Goal: Task Accomplishment & Management: Complete application form

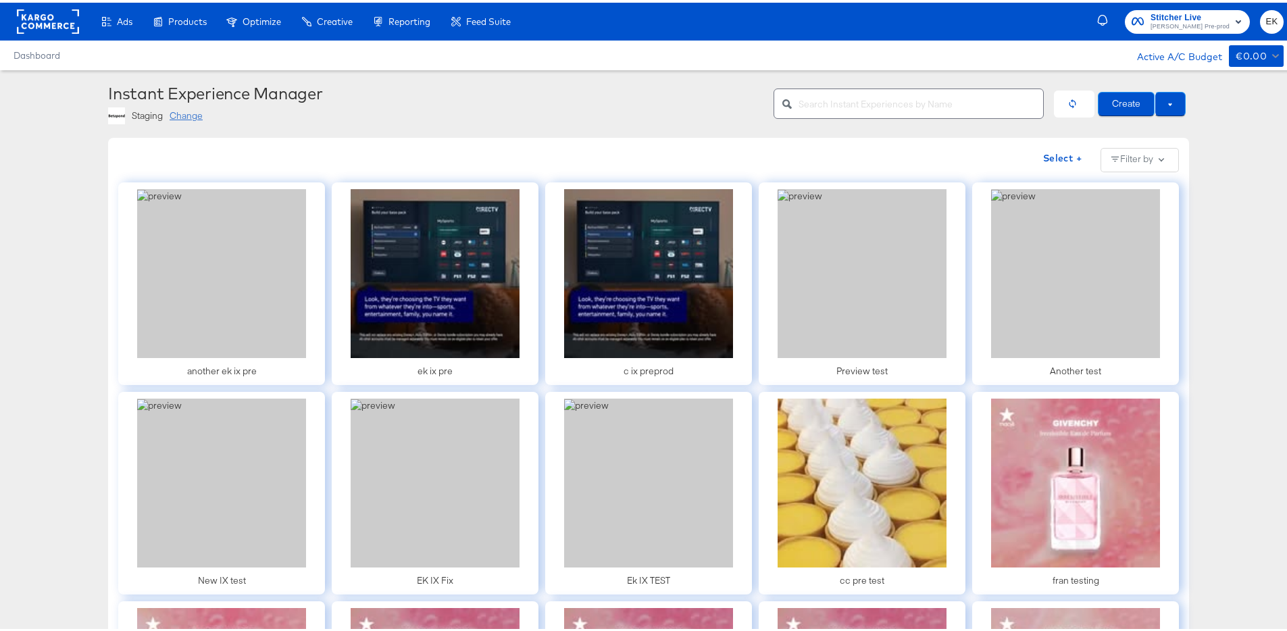
click at [184, 109] on div "Change" at bounding box center [186, 113] width 33 height 13
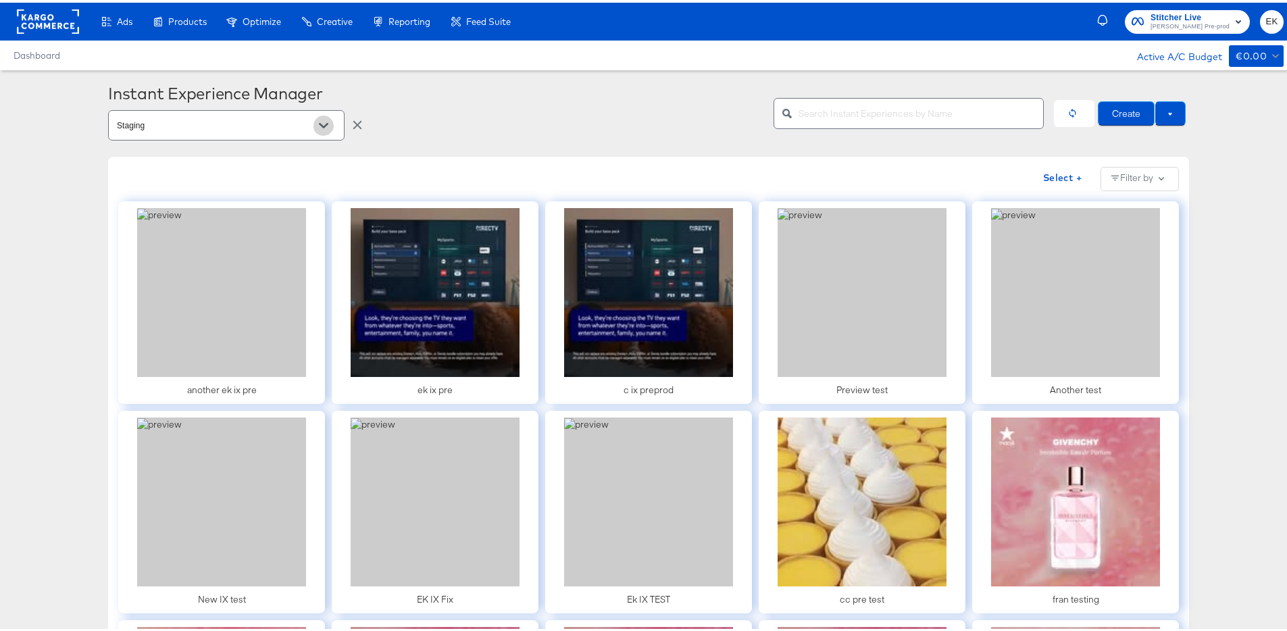
click at [319, 124] on icon "Open" at bounding box center [323, 122] width 9 height 5
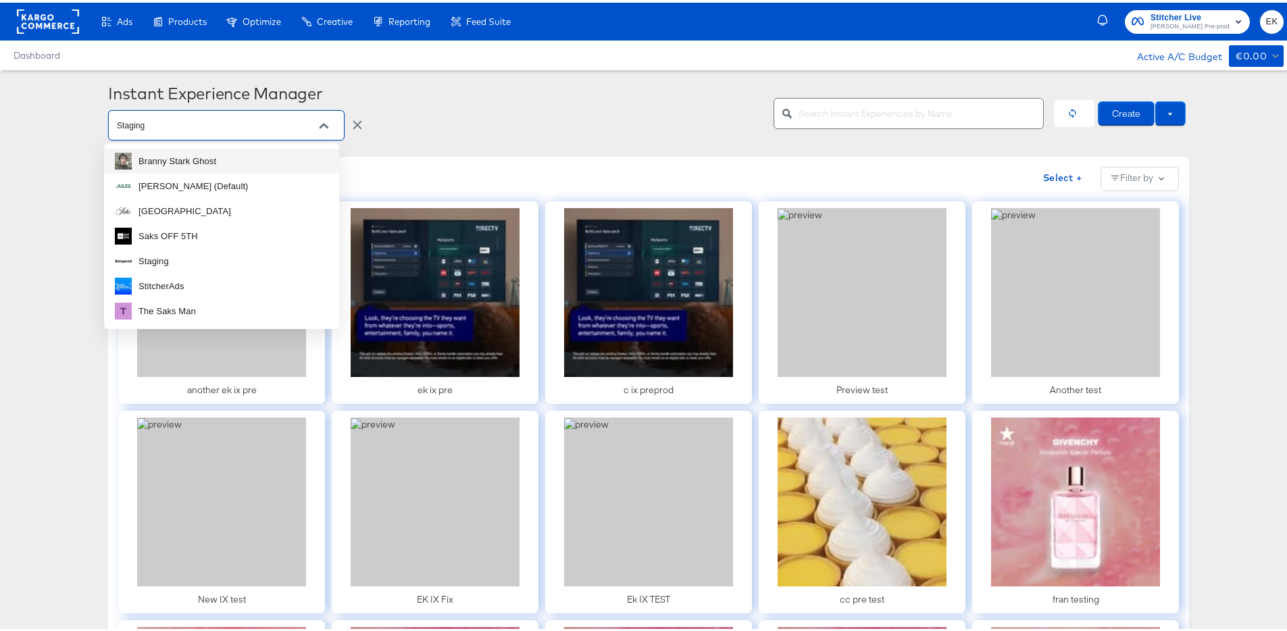
click at [216, 162] on li "Branny Stark Ghost" at bounding box center [221, 158] width 235 height 25
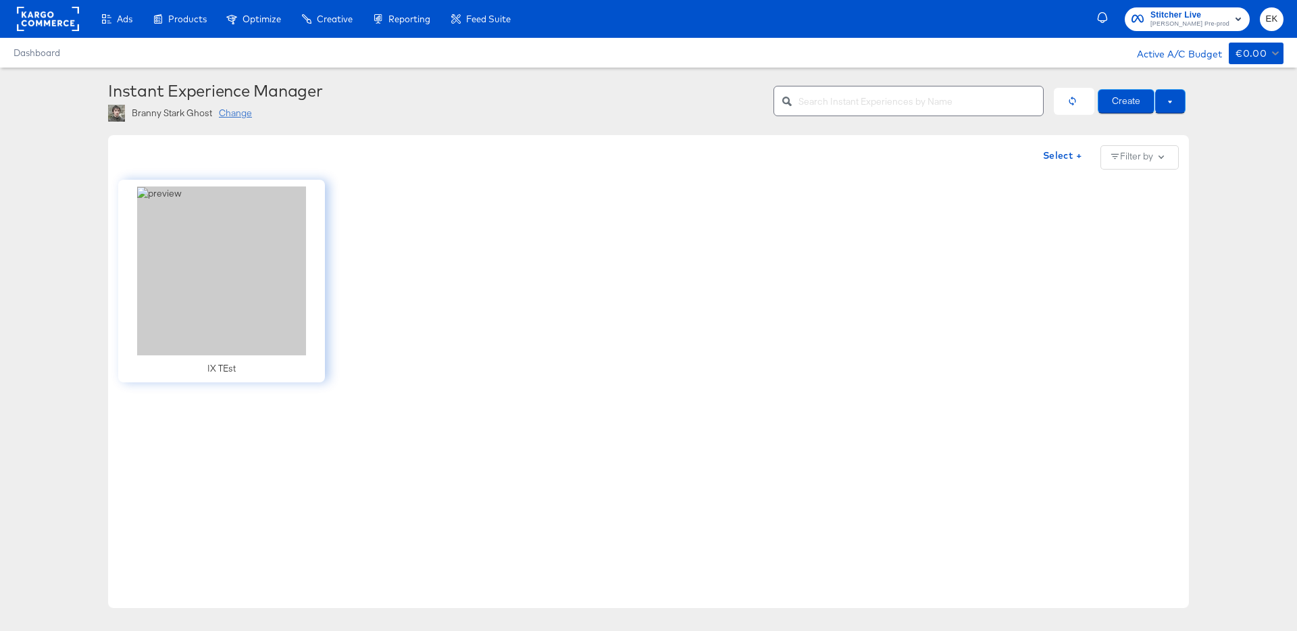
click at [226, 117] on div "Change" at bounding box center [235, 113] width 33 height 13
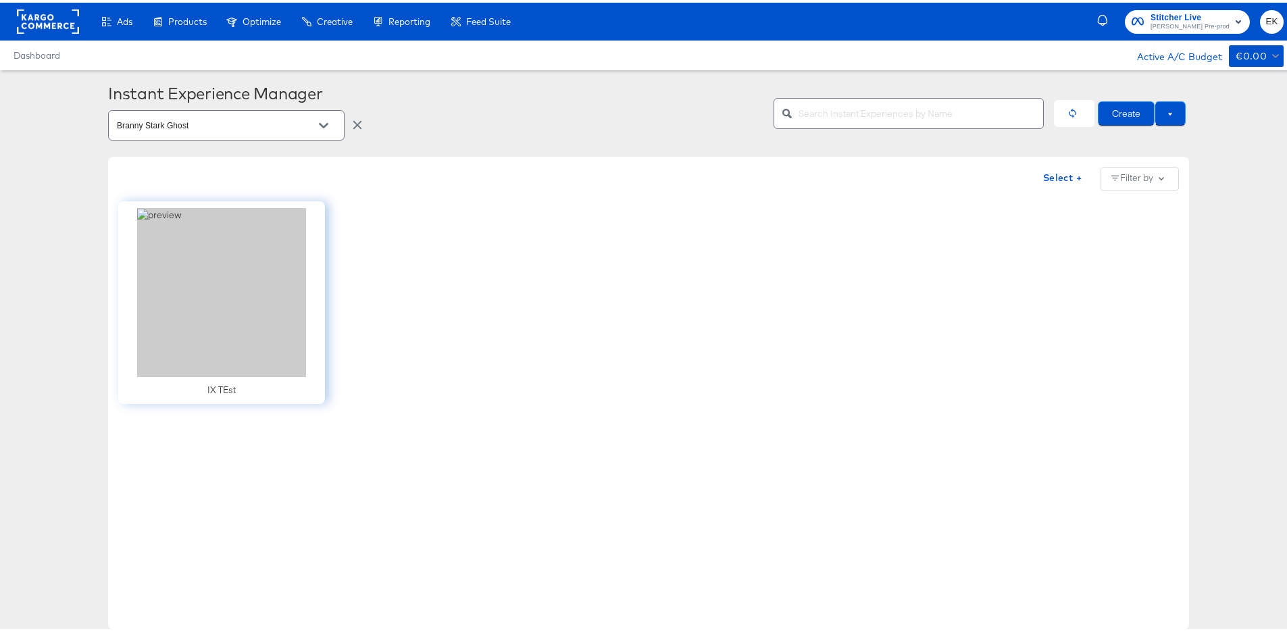
click at [314, 129] on button "Open" at bounding box center [323, 123] width 20 height 20
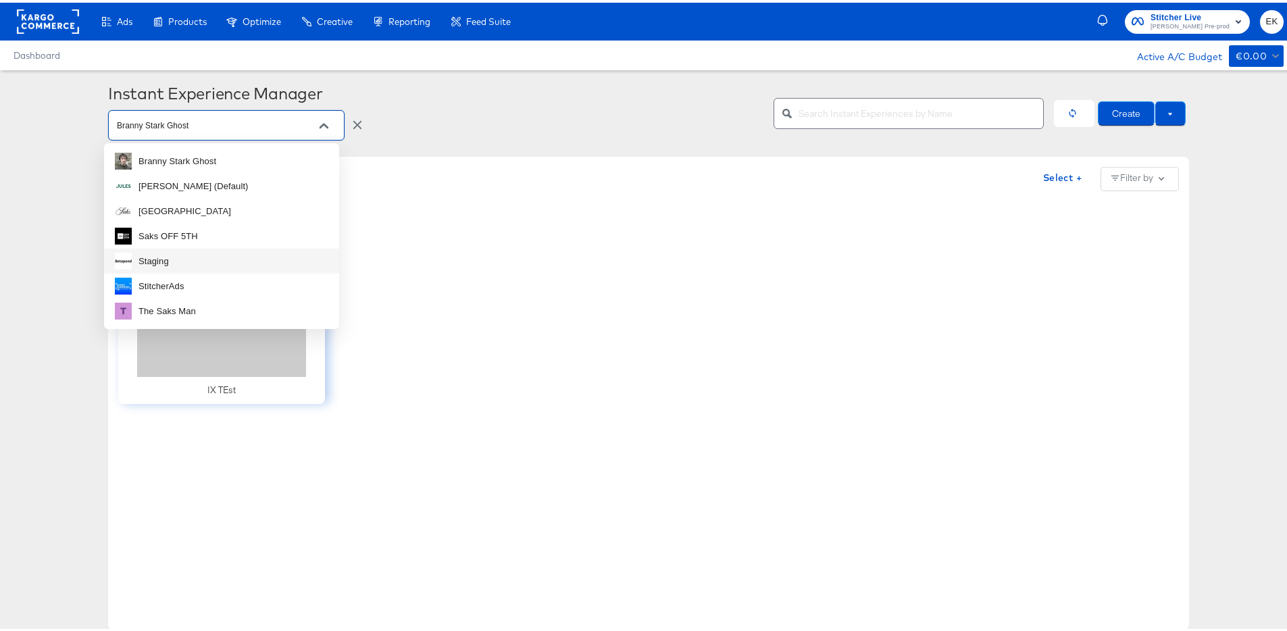
click at [175, 255] on li "Staging" at bounding box center [221, 258] width 235 height 25
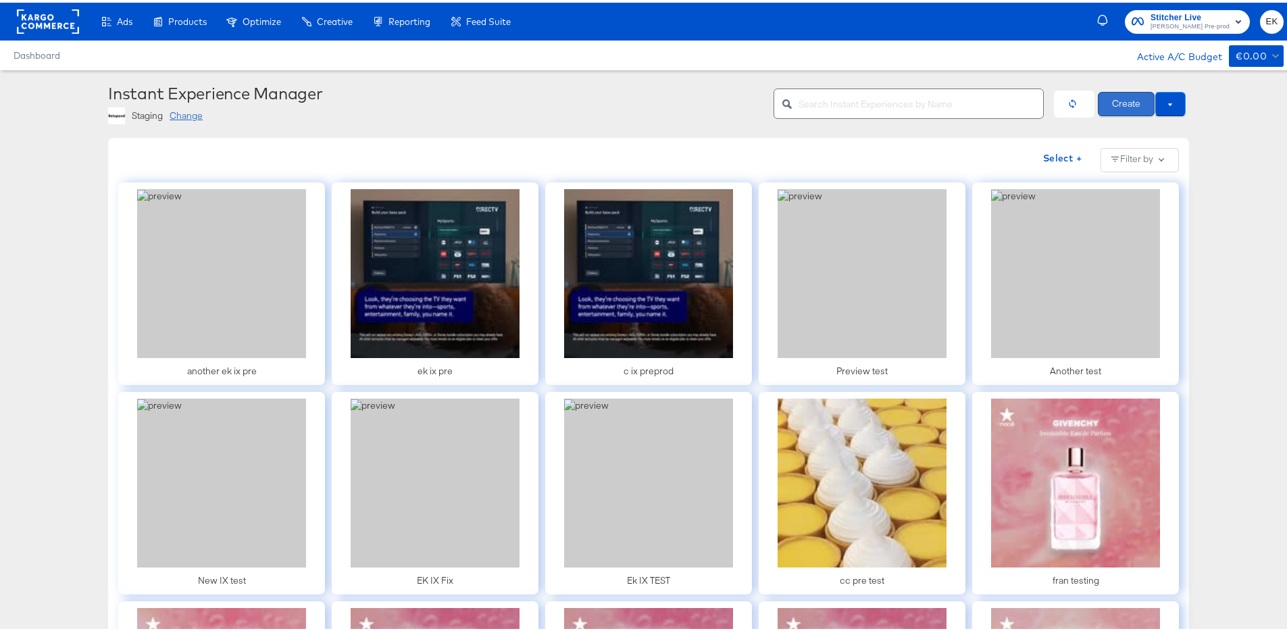
click at [1137, 101] on button "Create" at bounding box center [1126, 101] width 57 height 24
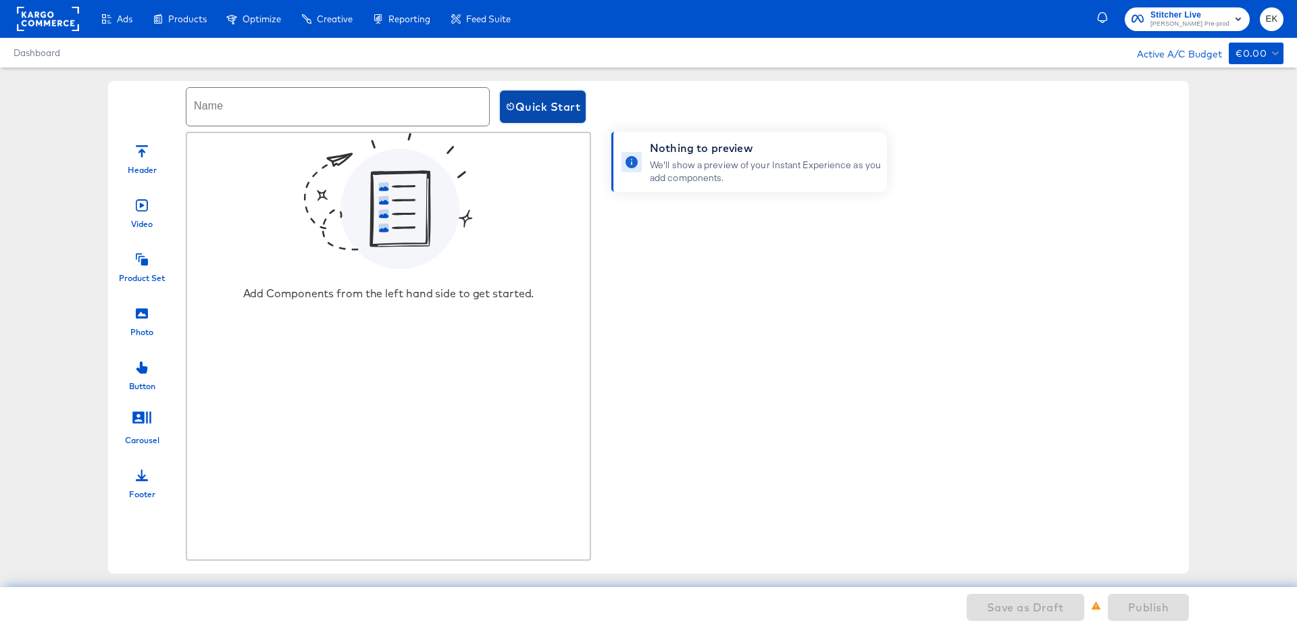
click at [544, 105] on span "Quick Start" at bounding box center [542, 106] width 75 height 19
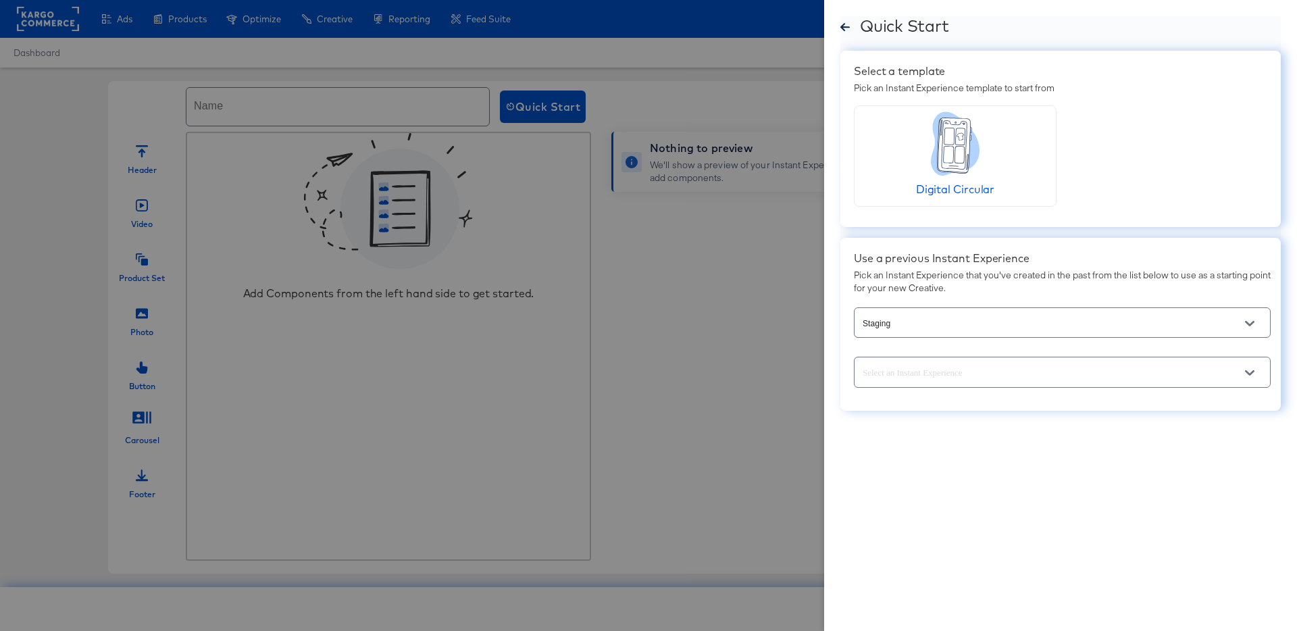
click at [1252, 374] on icon "Open" at bounding box center [1249, 372] width 9 height 9
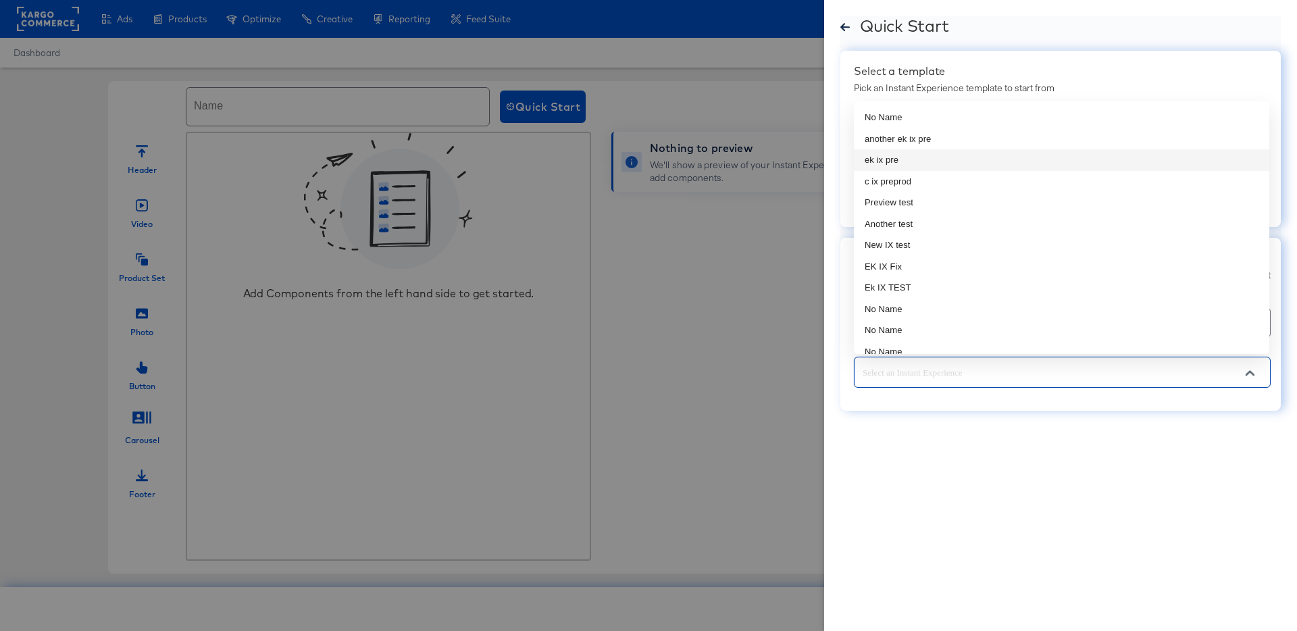
click at [905, 159] on li "ek ix pre" at bounding box center [1061, 160] width 415 height 22
type input "ek ix pre"
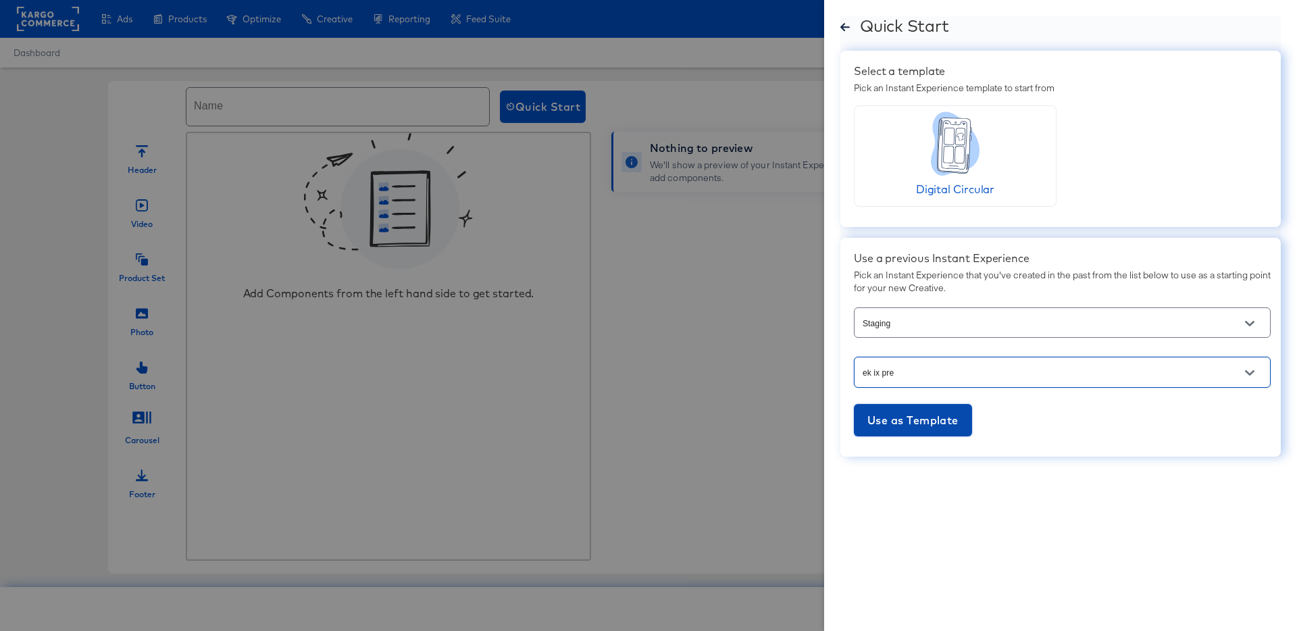
click at [899, 412] on span "Use as Template" at bounding box center [912, 420] width 91 height 19
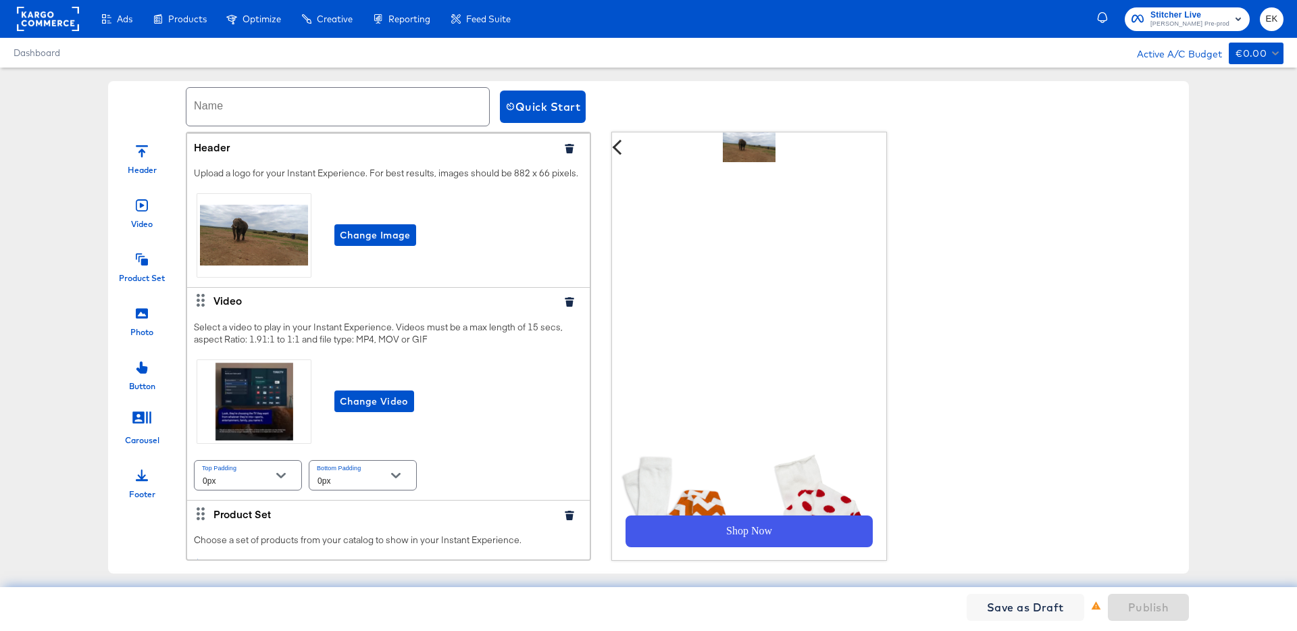
click at [282, 106] on input "text" at bounding box center [337, 107] width 303 height 38
click at [565, 144] on icon "button" at bounding box center [569, 148] width 9 height 9
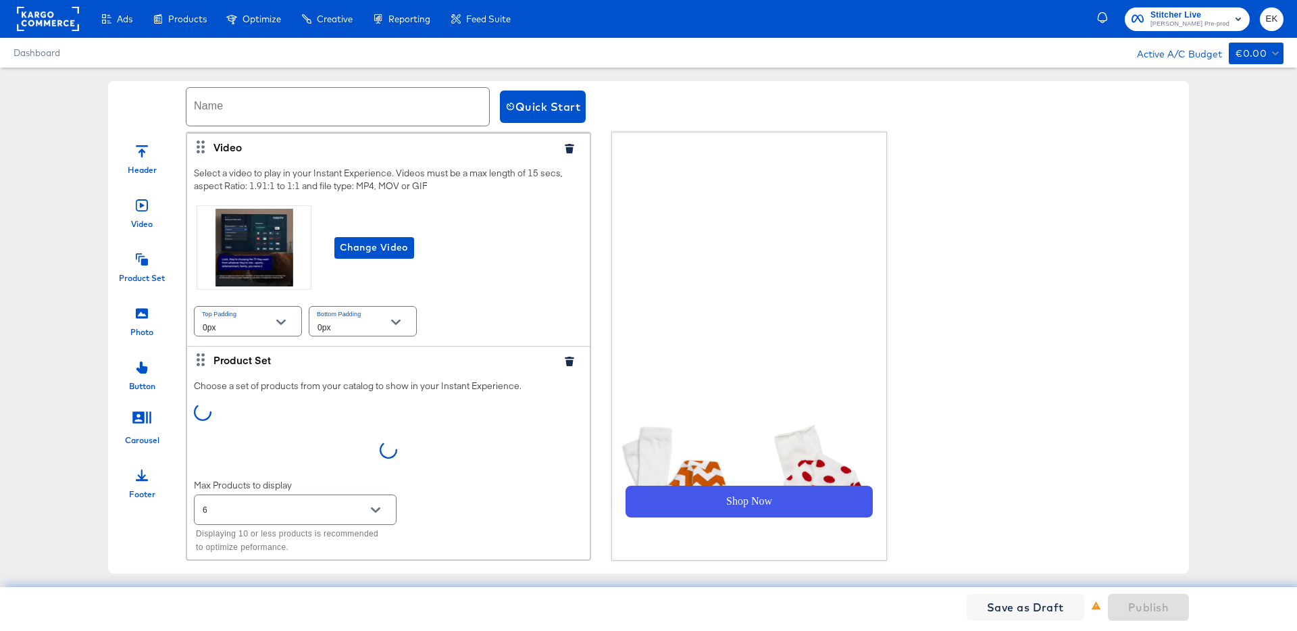
click at [565, 151] on icon "button" at bounding box center [569, 148] width 9 height 9
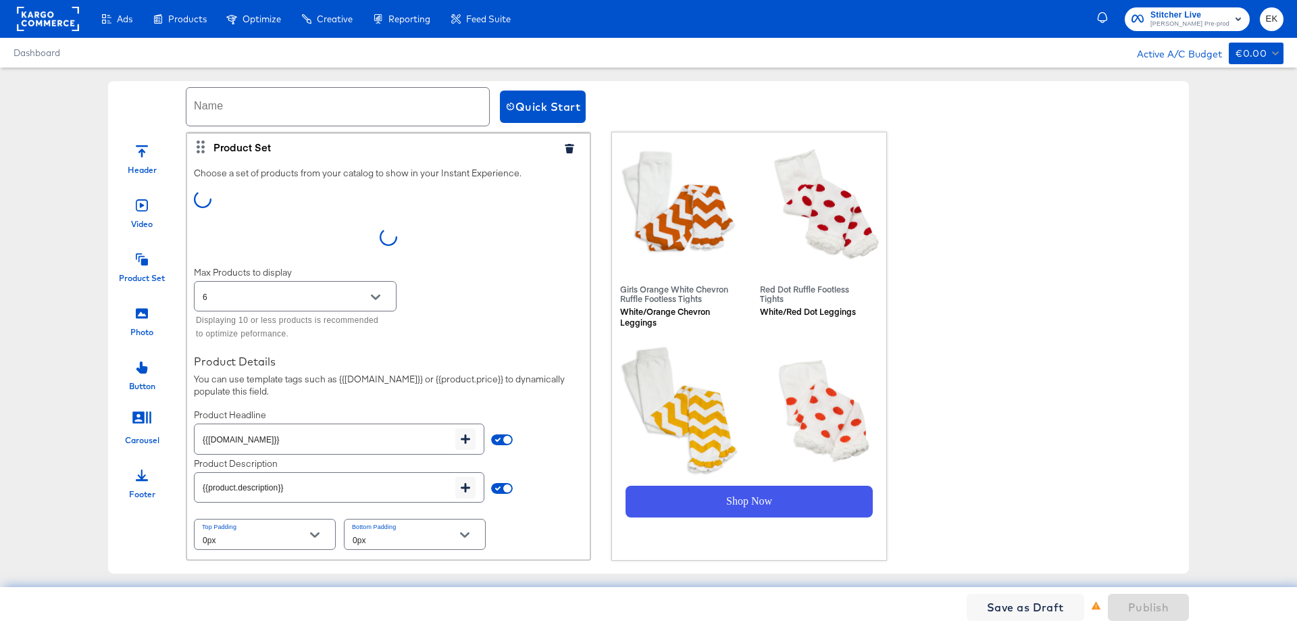
scroll to position [206, 0]
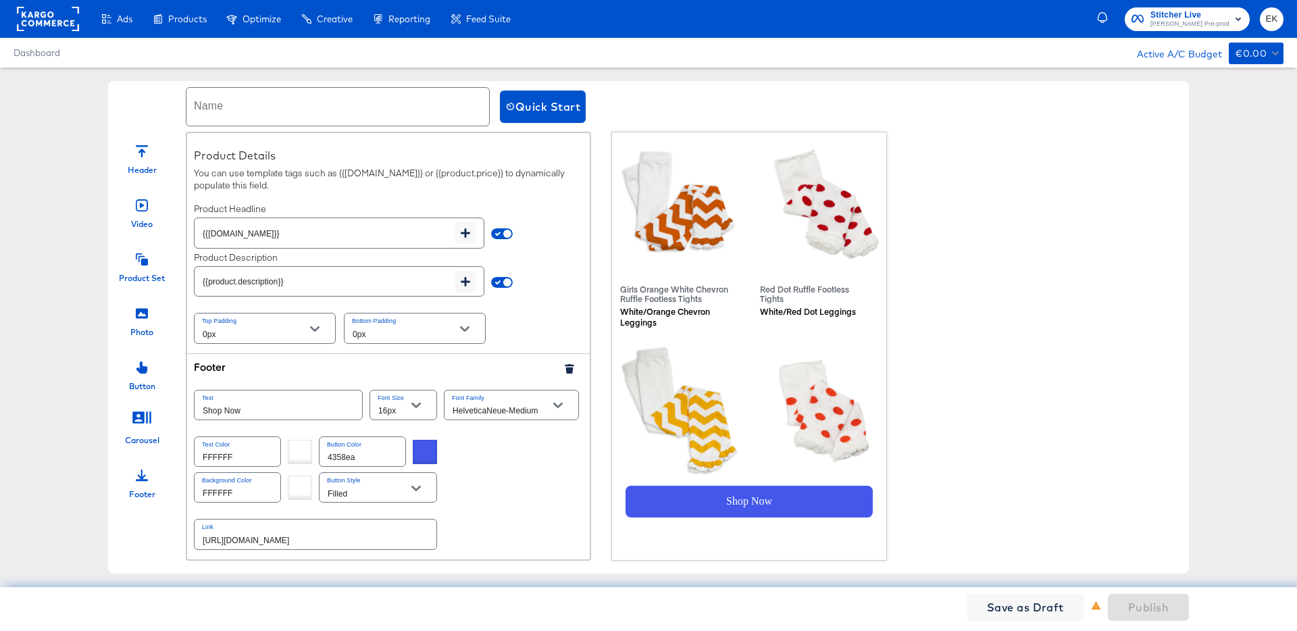
click at [565, 370] on icon "button" at bounding box center [569, 368] width 9 height 9
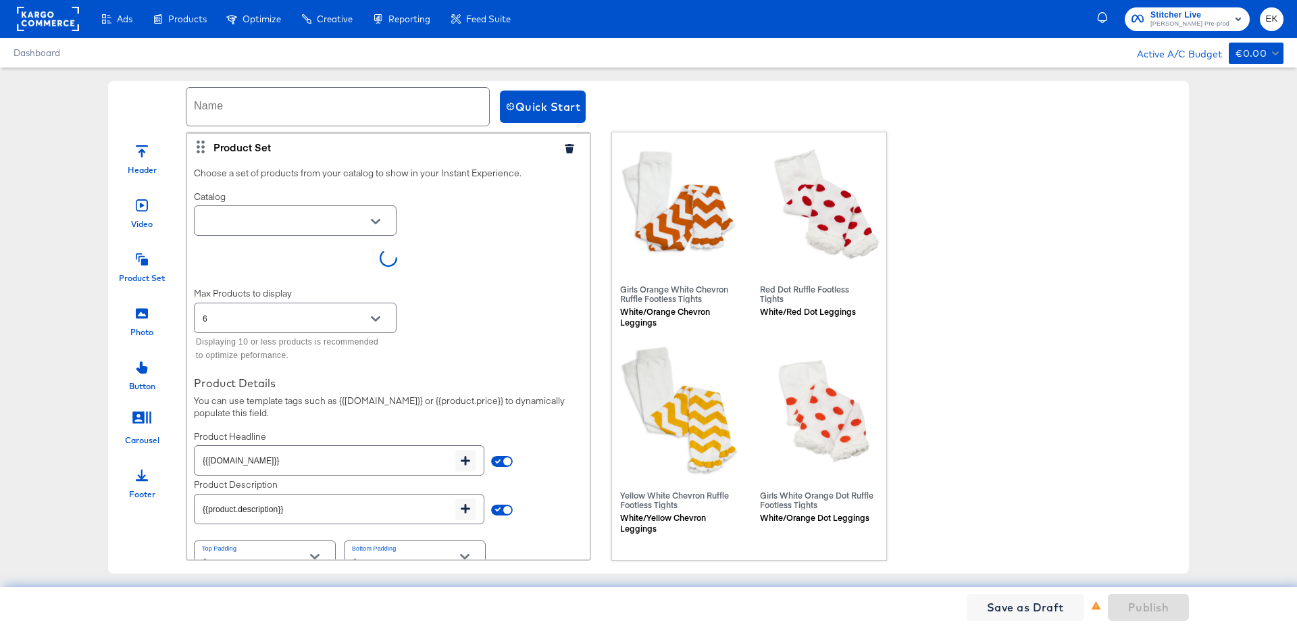
click at [140, 320] on div at bounding box center [142, 311] width 12 height 29
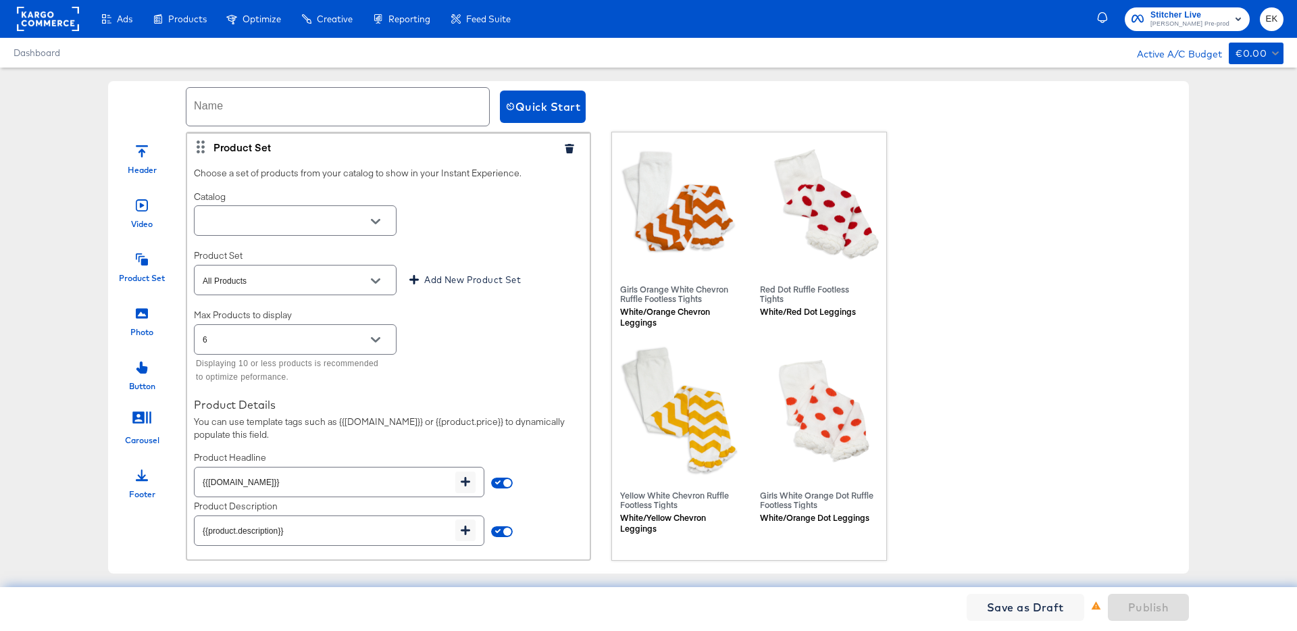
click at [374, 219] on icon "Open" at bounding box center [375, 221] width 9 height 9
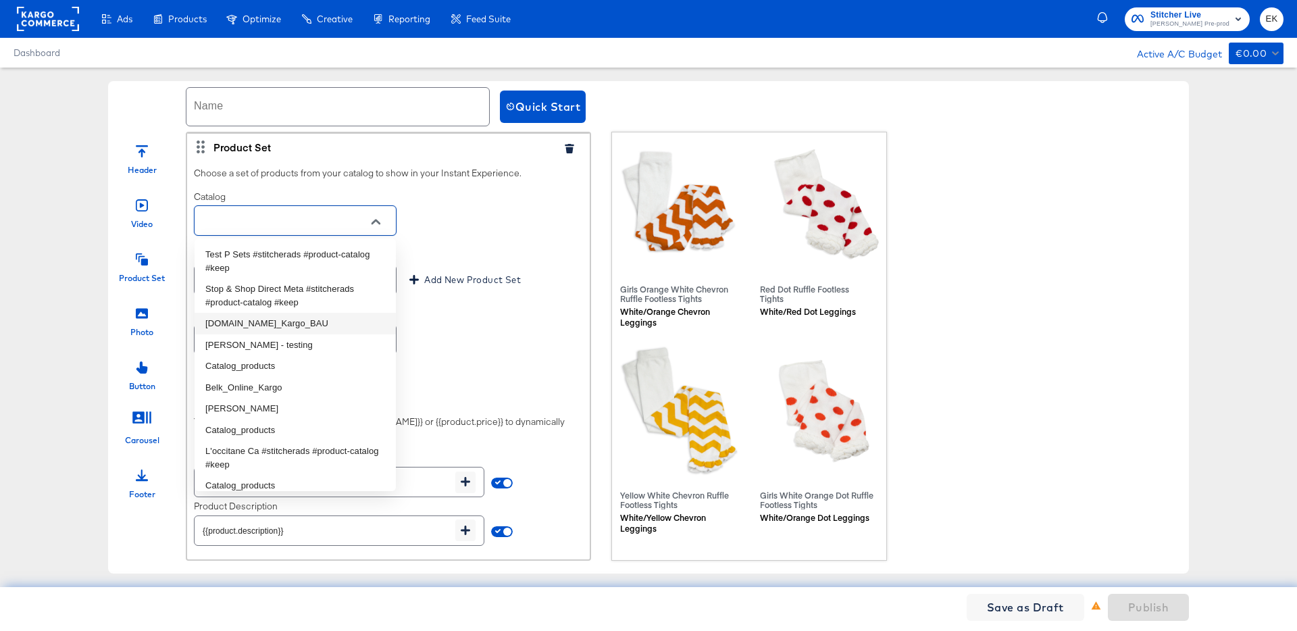
click at [248, 318] on li "Cars.com_Kargo_BAU" at bounding box center [295, 324] width 201 height 22
type input "Cars.com_Kargo_BAU"
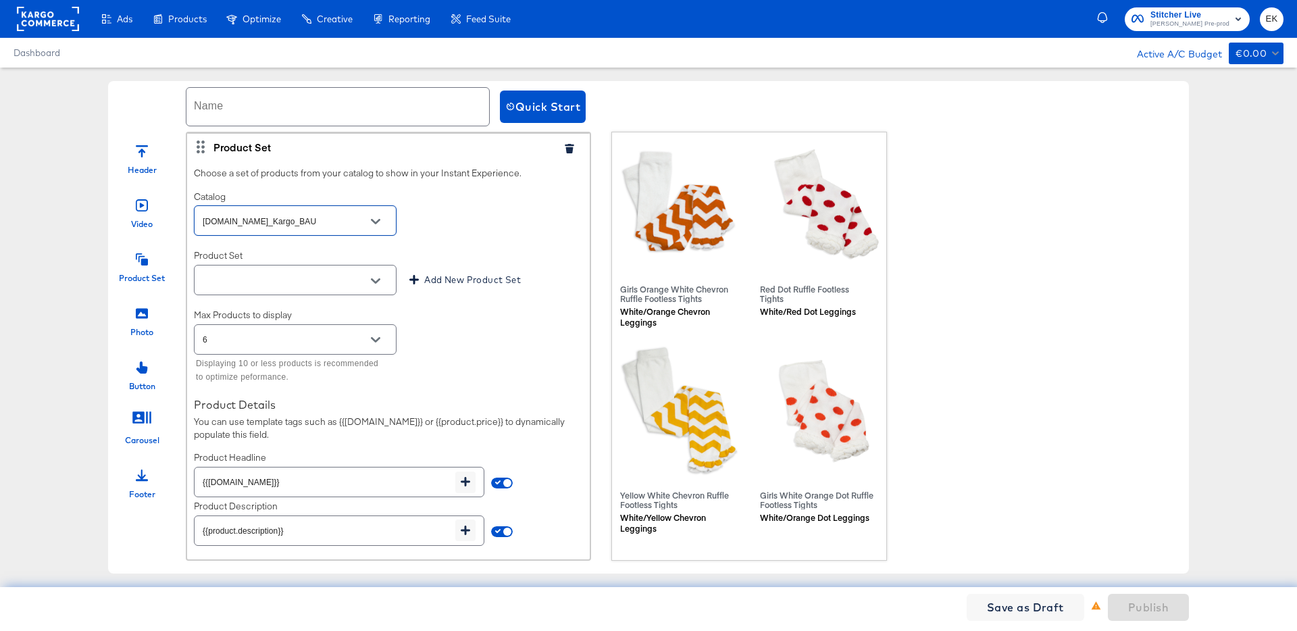
click at [380, 279] on button "Open" at bounding box center [375, 281] width 20 height 20
click at [247, 313] on li "All Vehicles" at bounding box center [295, 314] width 201 height 22
type input "All Vehicles"
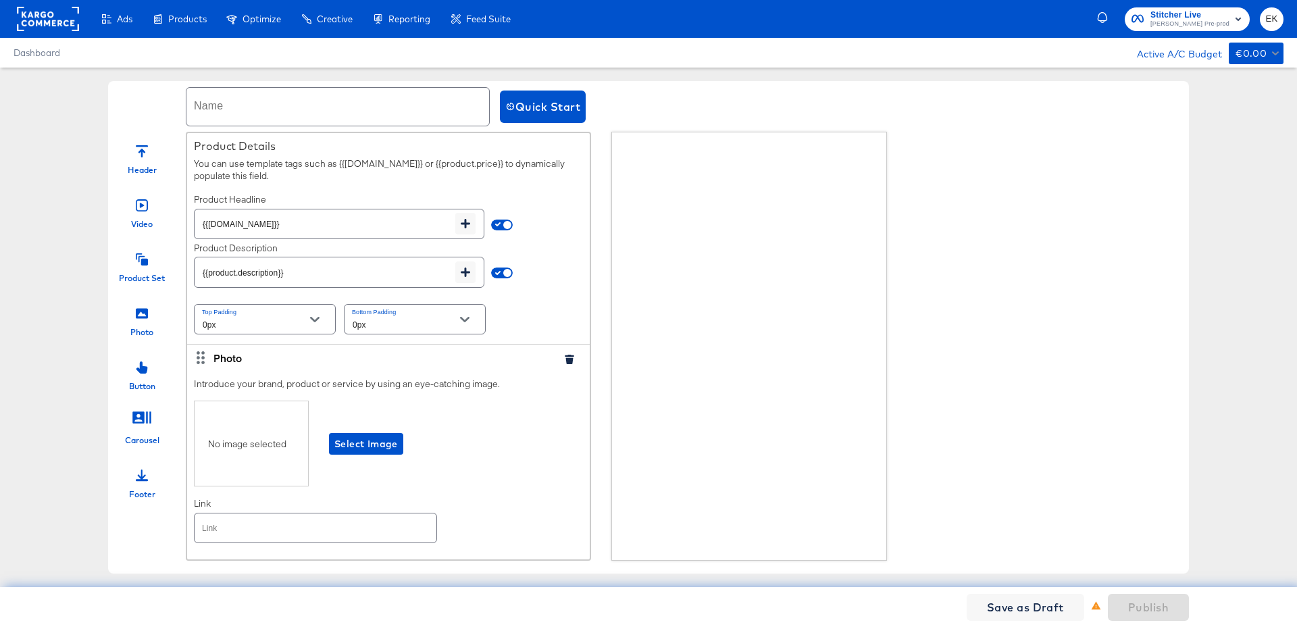
scroll to position [341, 0]
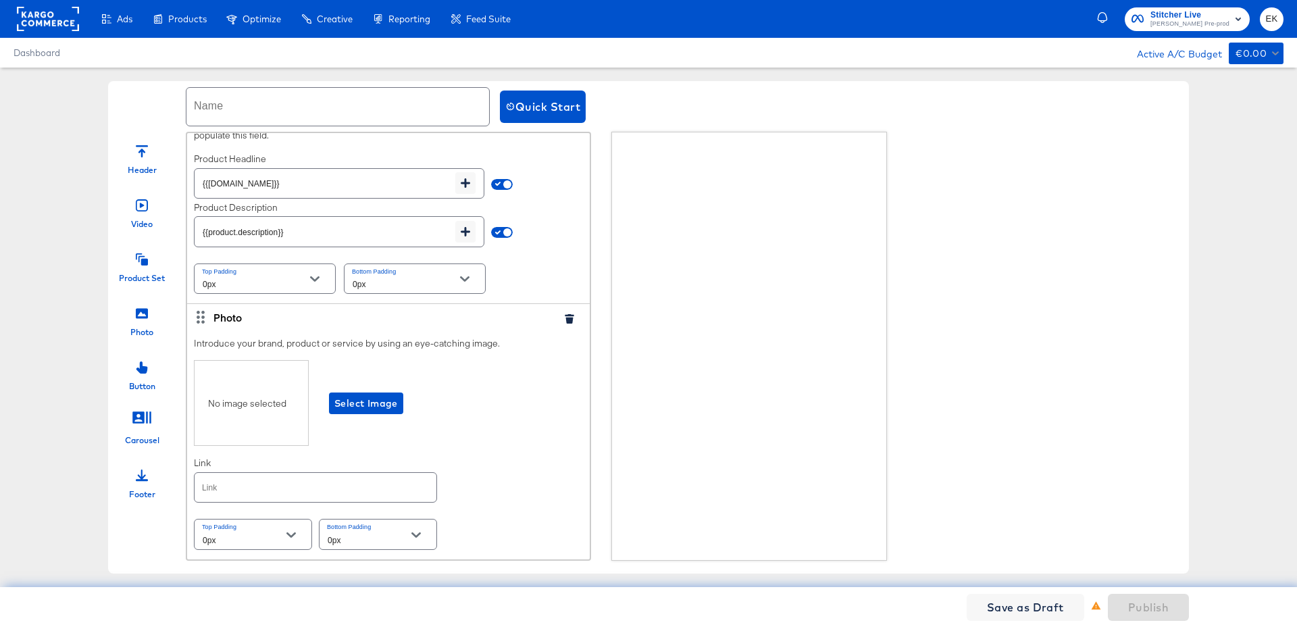
click at [354, 390] on div "No image selected Select Image" at bounding box center [388, 403] width 389 height 86
click at [354, 395] on span "Select Image" at bounding box center [366, 403] width 64 height 17
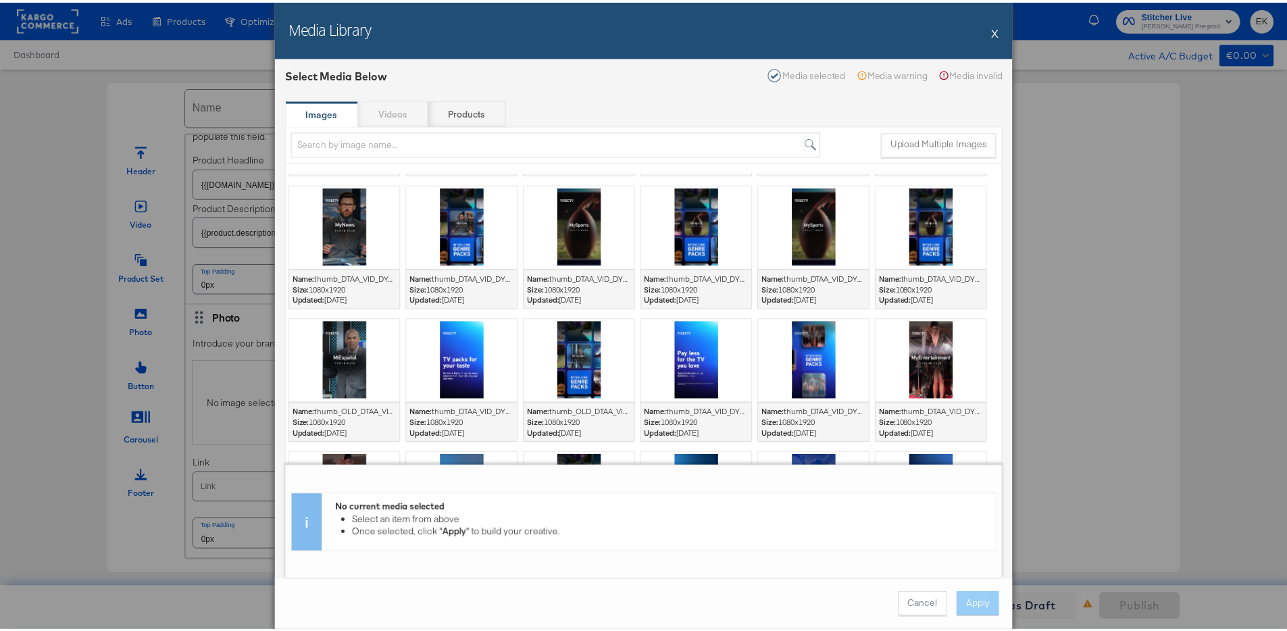
scroll to position [0, 0]
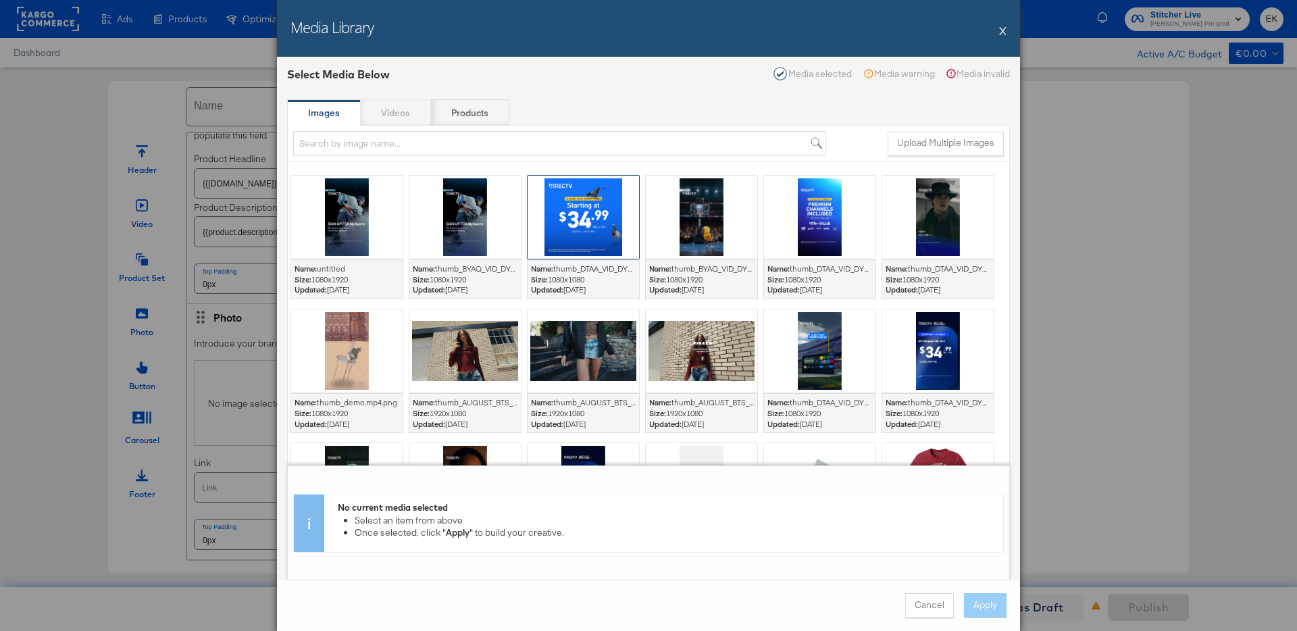
click at [565, 191] on div at bounding box center [583, 217] width 111 height 83
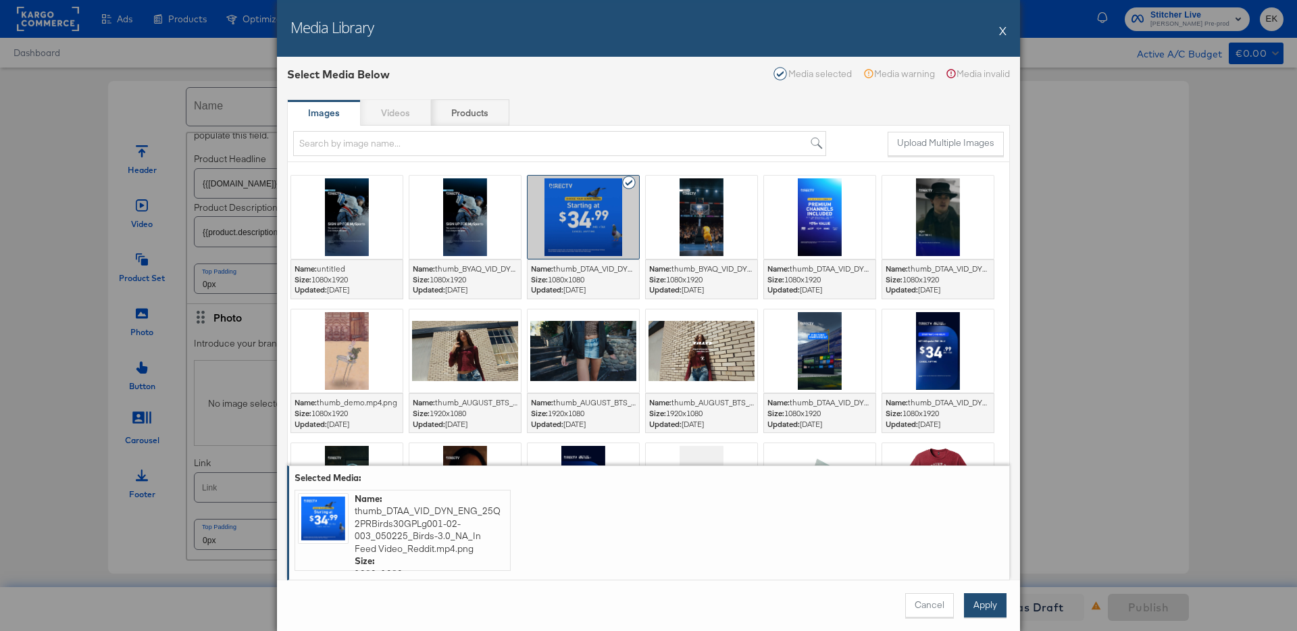
click at [981, 601] on button "Apply" at bounding box center [985, 605] width 43 height 24
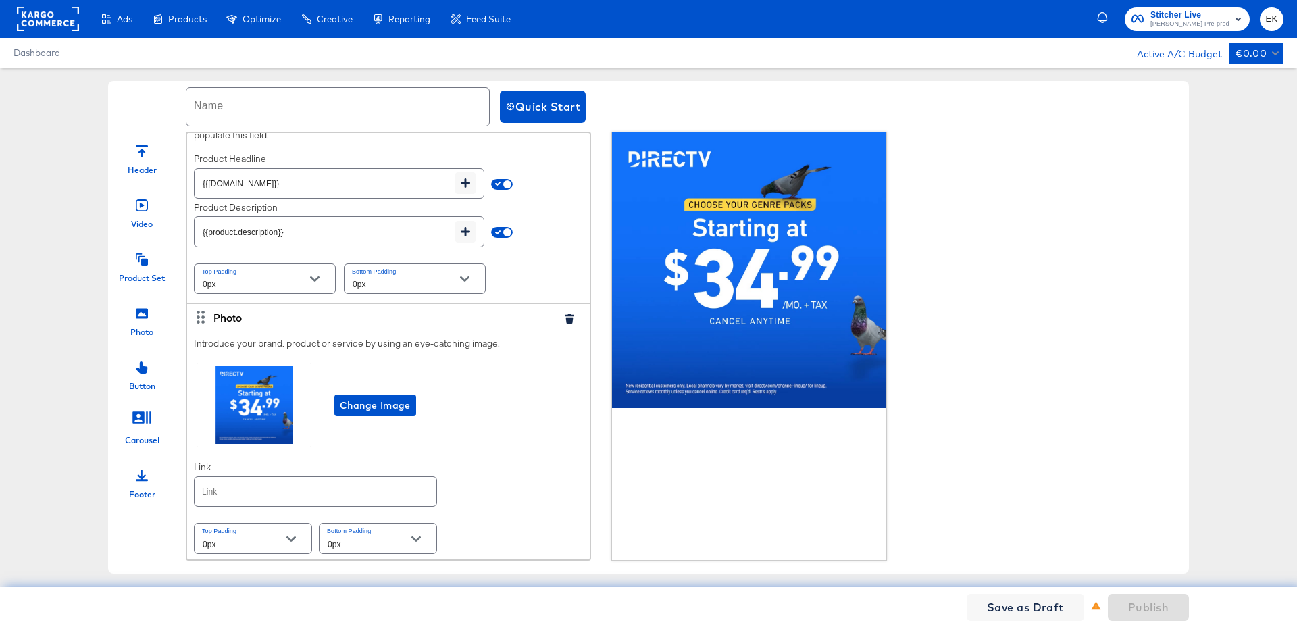
click at [254, 97] on input "text" at bounding box center [337, 107] width 303 height 38
type input "EX Pre Preview test 1"
click at [1142, 600] on span "Publish" at bounding box center [1148, 607] width 41 height 19
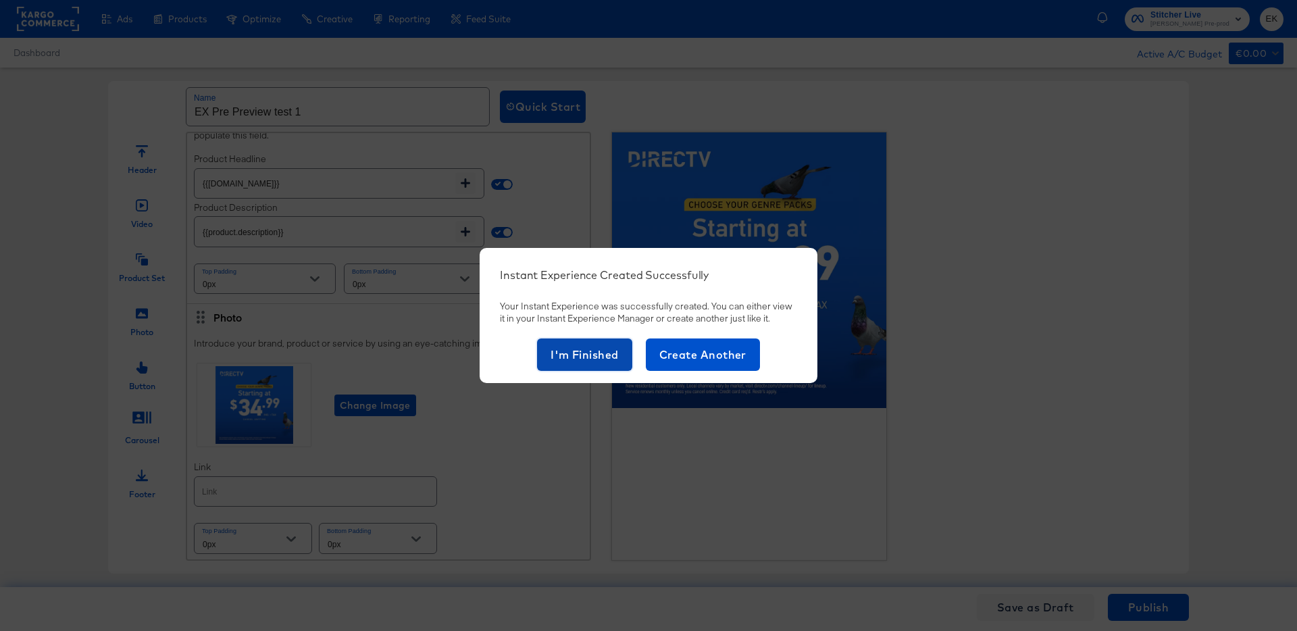
click at [584, 353] on span "I'm Finished" at bounding box center [585, 354] width 68 height 19
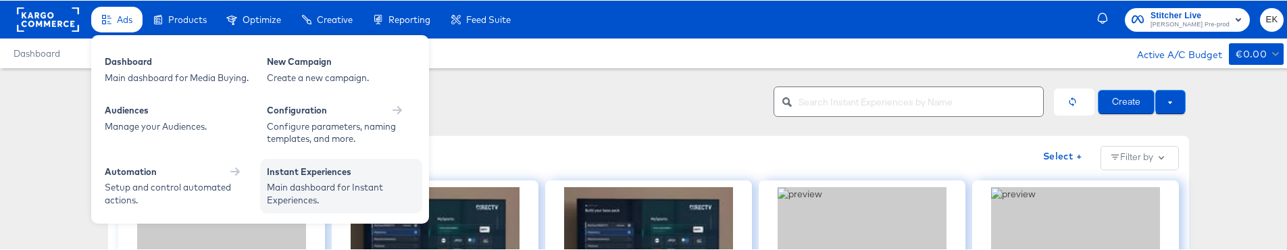
click at [310, 194] on div "Main dashboard for Instant Experiences." at bounding box center [341, 192] width 149 height 25
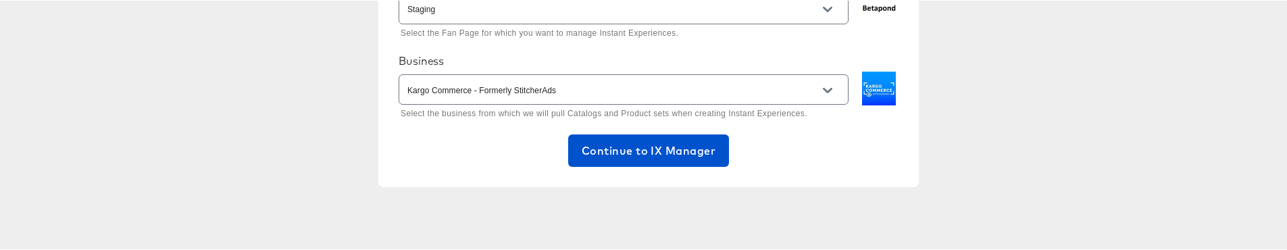
scroll to position [145, 0]
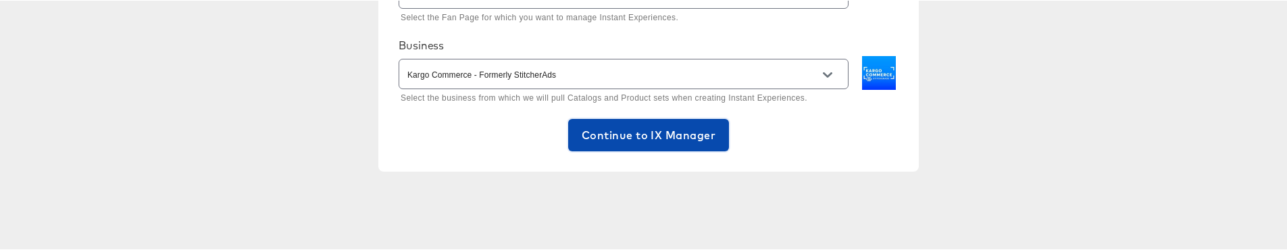
click at [649, 143] on span "Continue to IX Manager" at bounding box center [649, 134] width 134 height 19
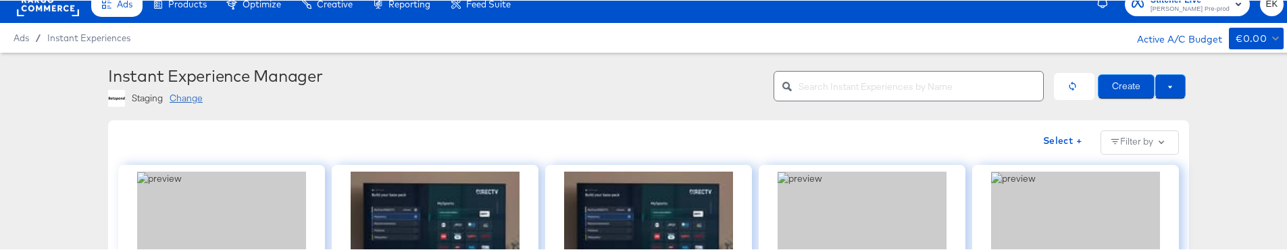
scroll to position [15, 0]
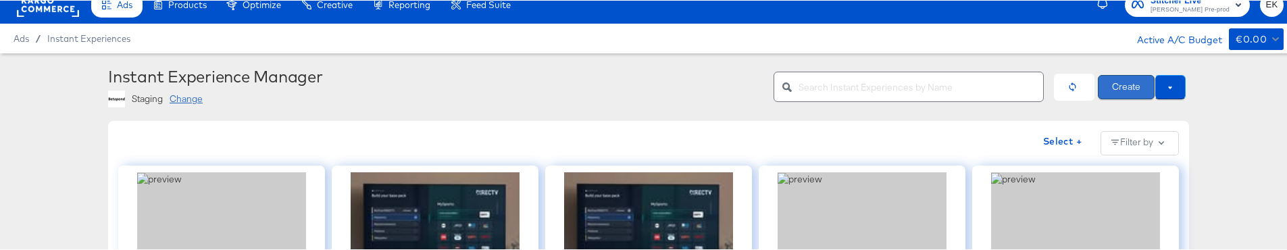
click at [1128, 93] on button "Create" at bounding box center [1126, 86] width 57 height 24
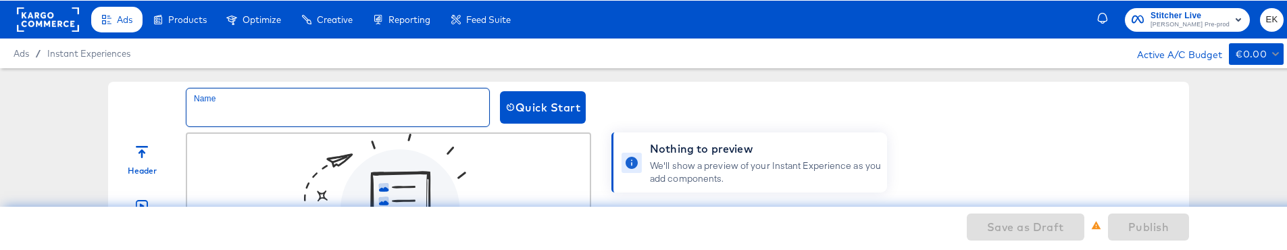
click at [368, 107] on input "text" at bounding box center [337, 107] width 303 height 38
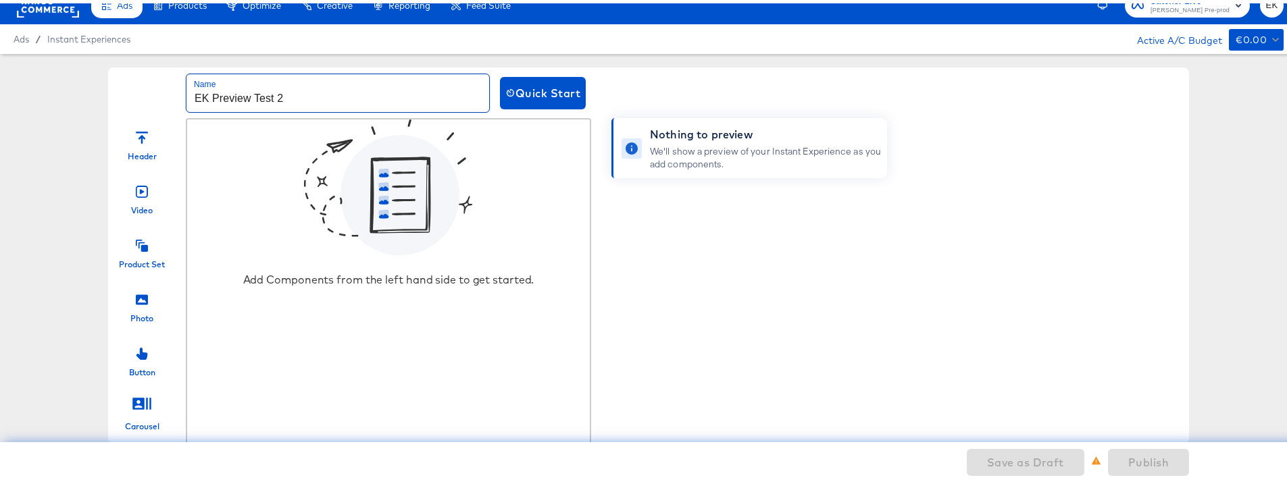
scroll to position [14, 0]
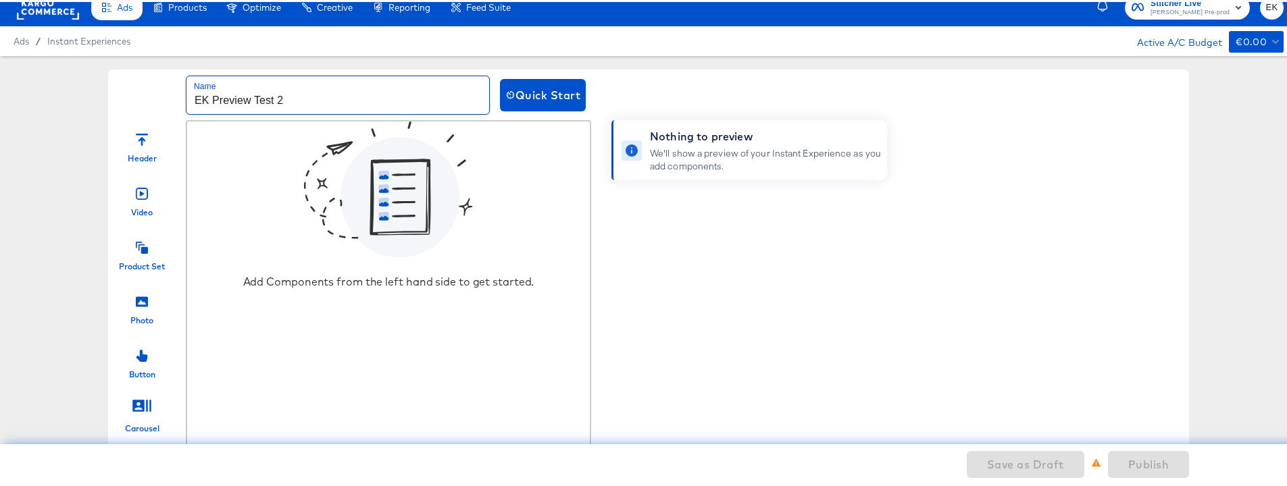
type input "EK Preview Test 2"
click at [136, 249] on div at bounding box center [142, 298] width 12 height 29
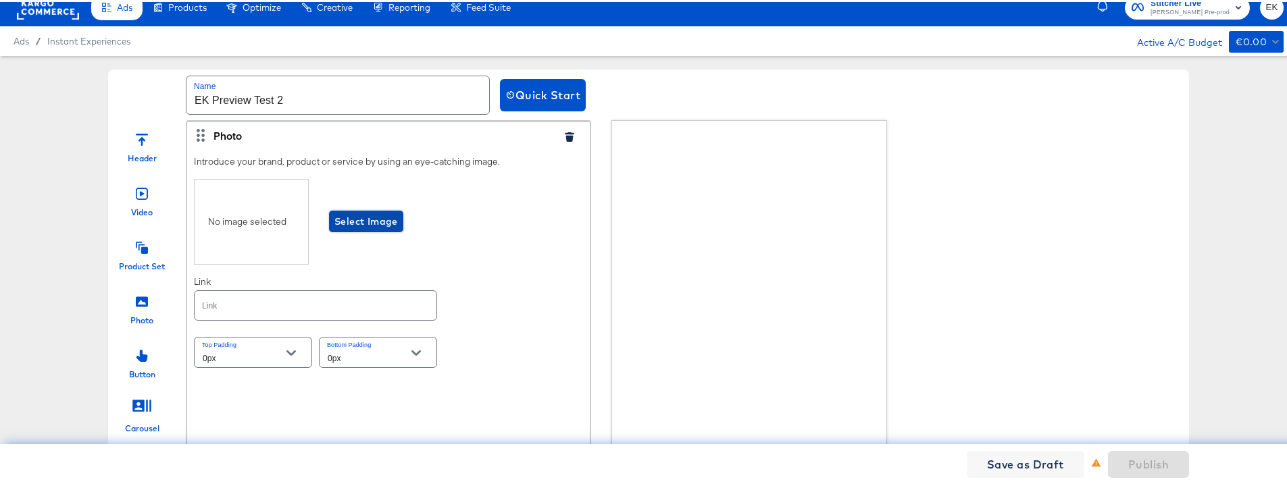
click at [345, 221] on span "Select Image" at bounding box center [366, 219] width 64 height 17
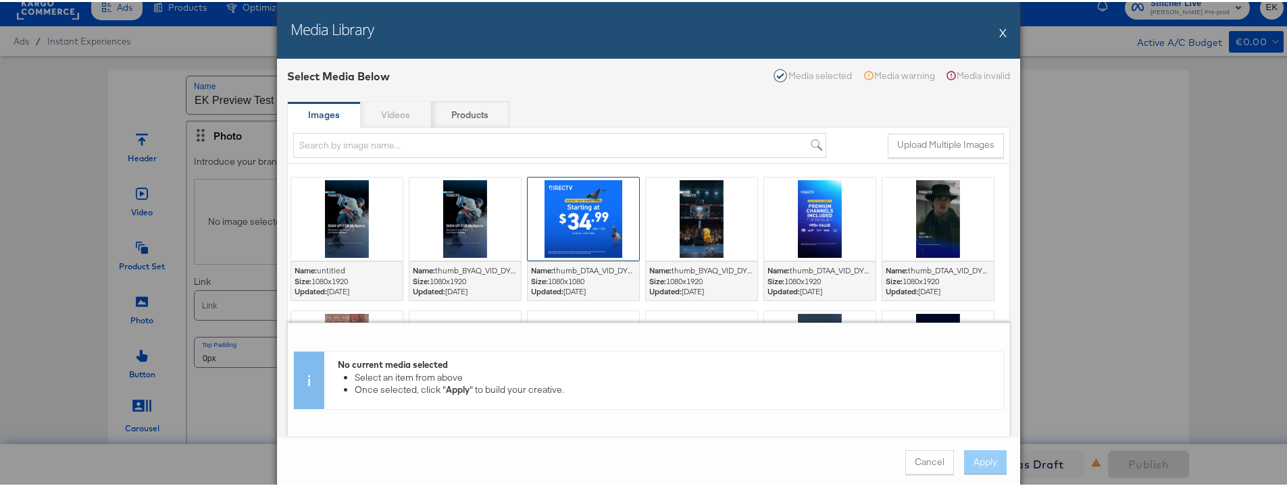
click at [572, 229] on div at bounding box center [583, 217] width 111 height 83
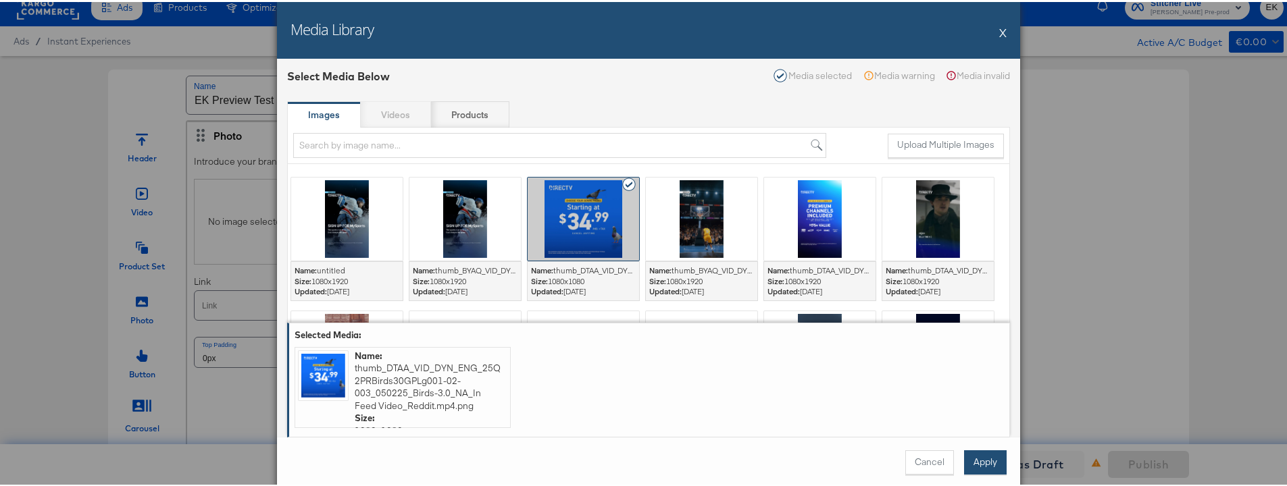
click at [991, 249] on button "Apply" at bounding box center [985, 461] width 43 height 24
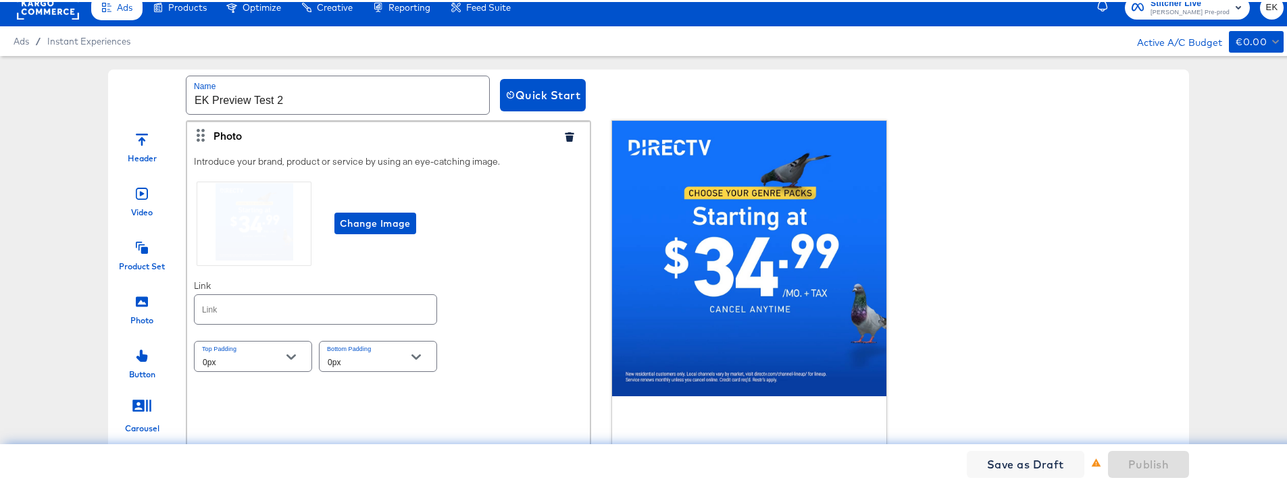
click at [250, 249] on input "text" at bounding box center [316, 307] width 242 height 29
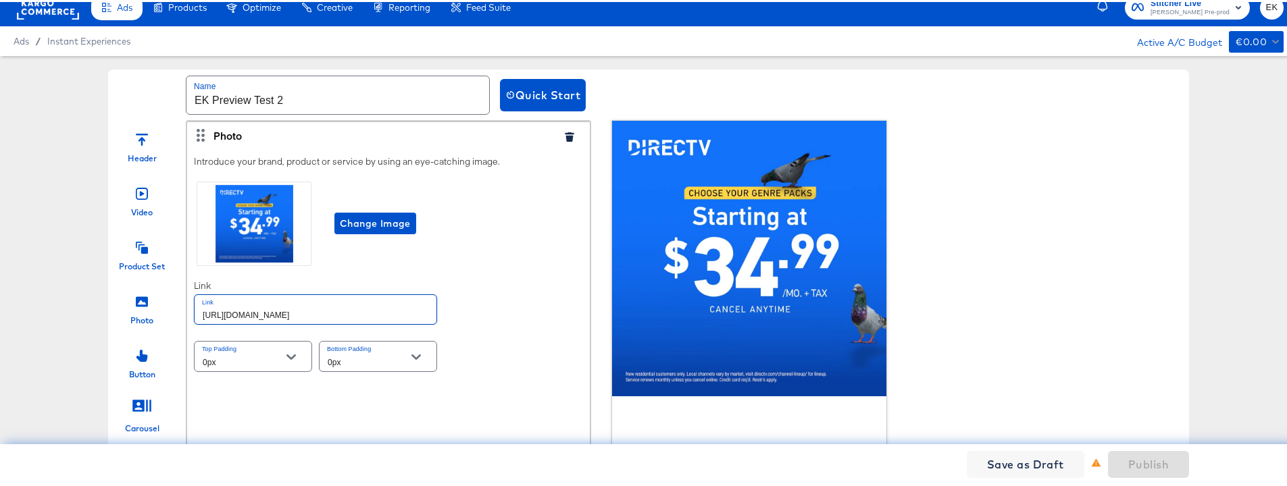
type input "http://www.kargo.com"
click at [136, 249] on icon at bounding box center [142, 246] width 12 height 12
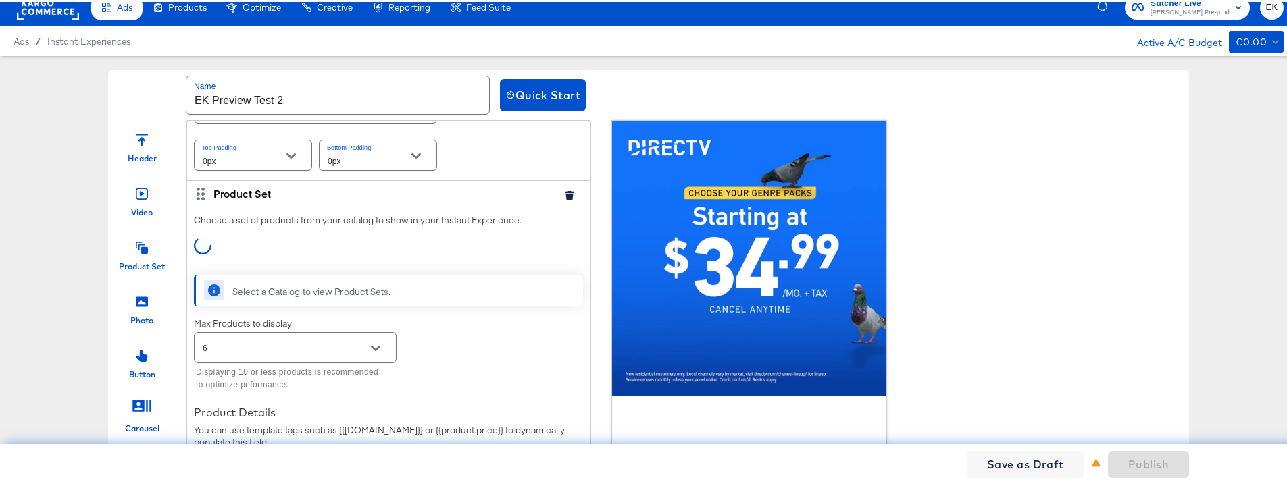
scroll to position [202, 0]
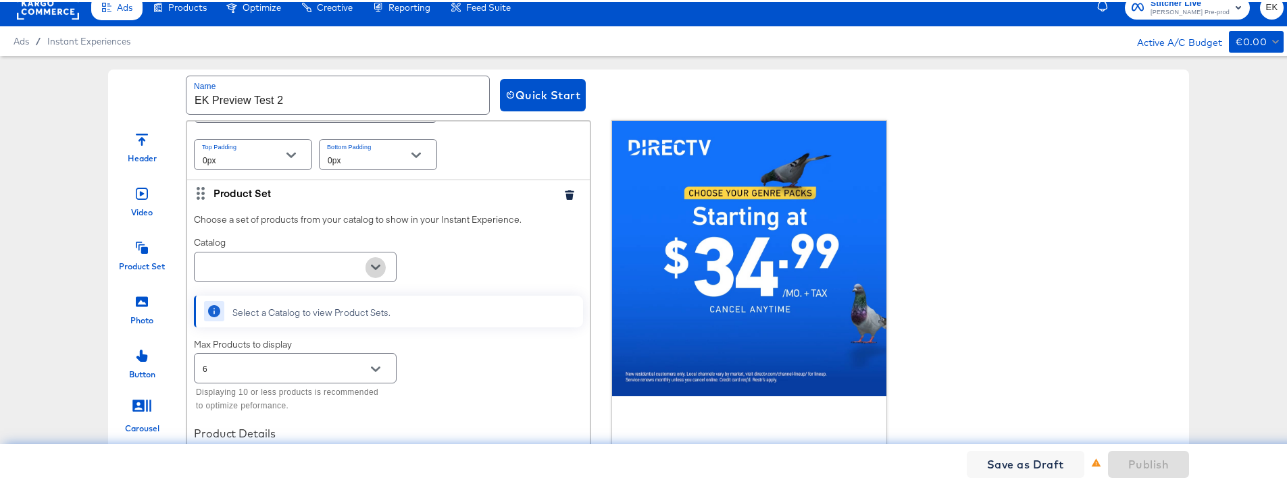
click at [372, 249] on icon "Open" at bounding box center [375, 265] width 9 height 5
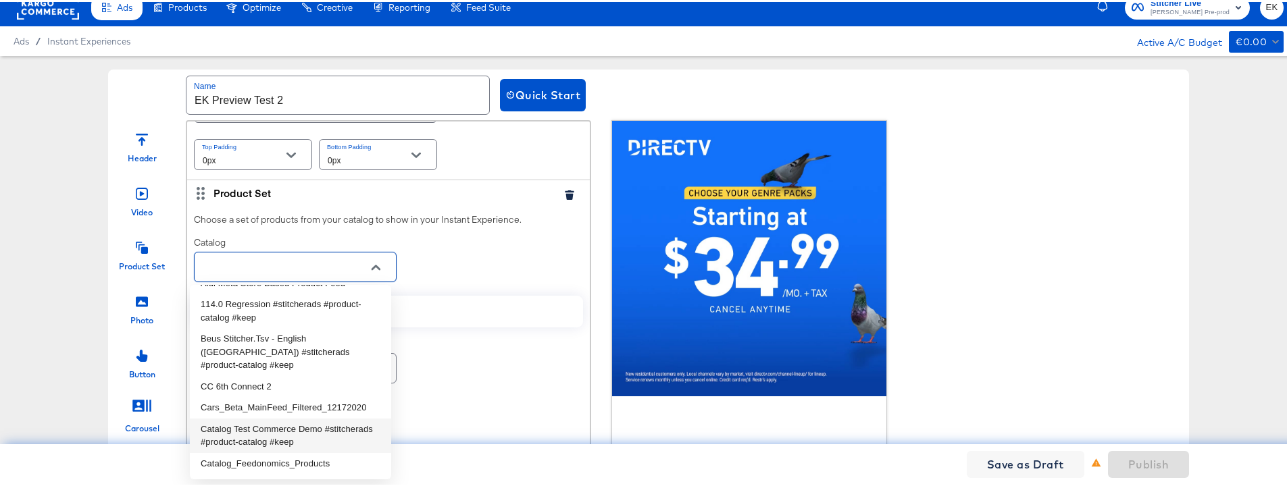
scroll to position [495, 0]
click at [269, 249] on li "CC 6th Connect 2" at bounding box center [290, 383] width 201 height 22
type input "CC 6th Connect 2"
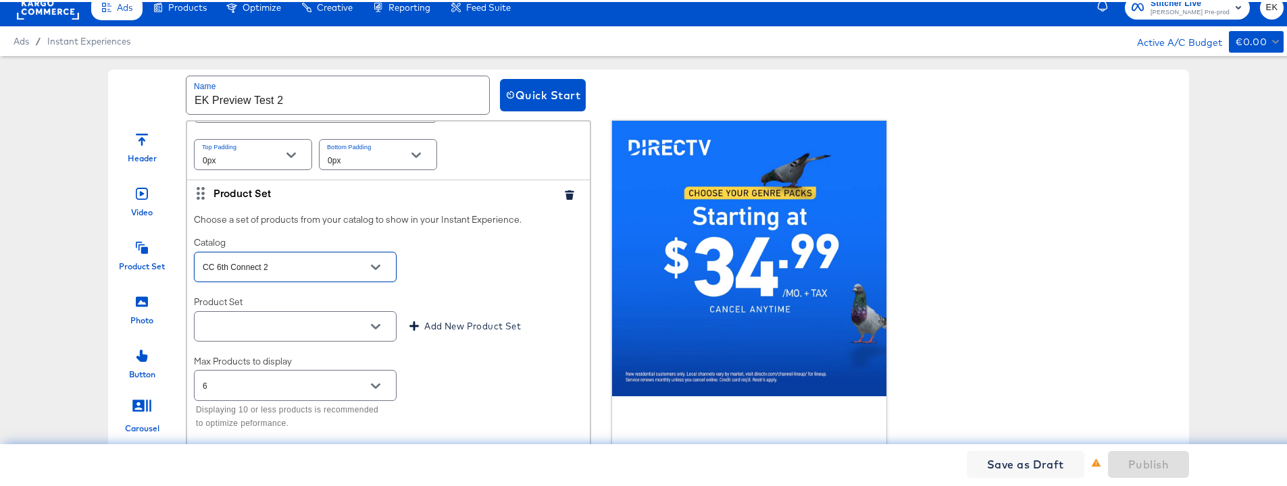
click at [375, 249] on icon "Open" at bounding box center [375, 324] width 9 height 9
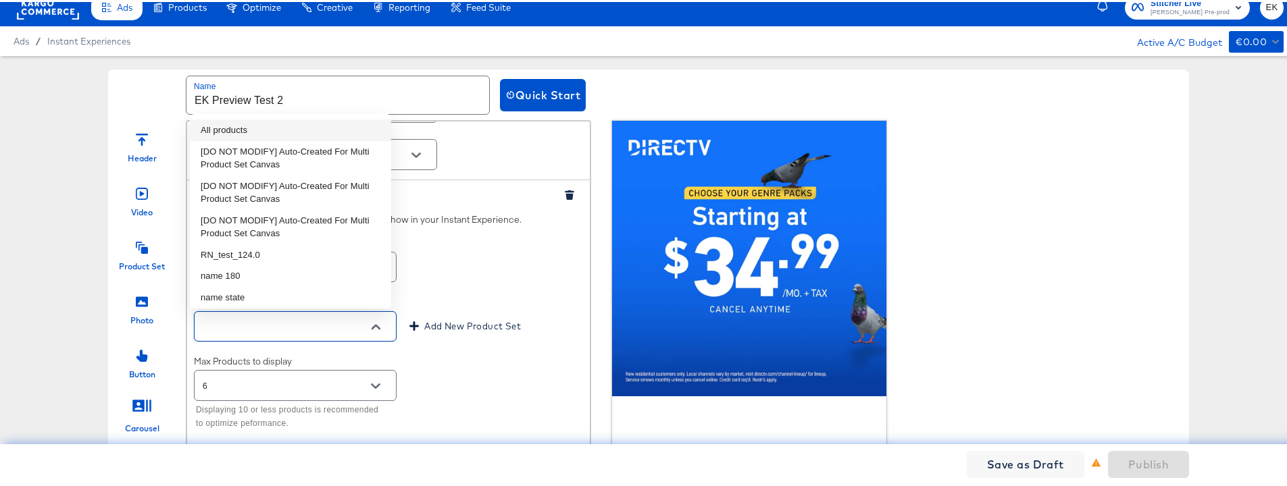
click at [237, 130] on li "All products" at bounding box center [290, 129] width 201 height 22
type input "All products"
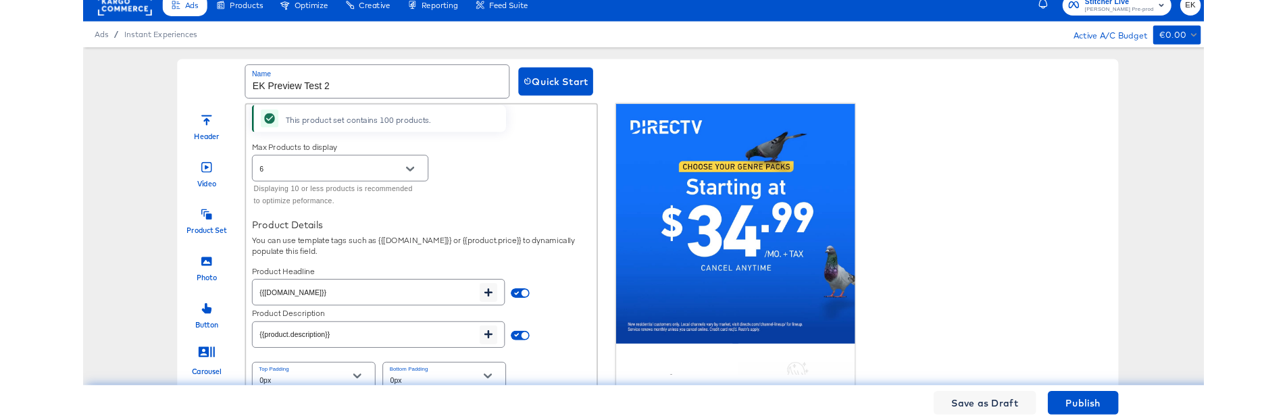
scroll to position [443, 0]
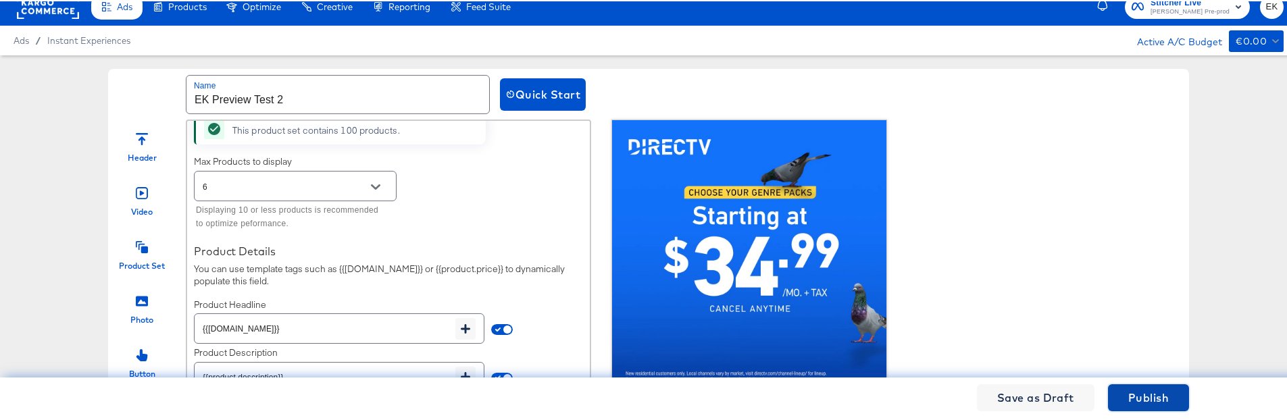
click at [1135, 249] on span "Publish" at bounding box center [1148, 396] width 41 height 19
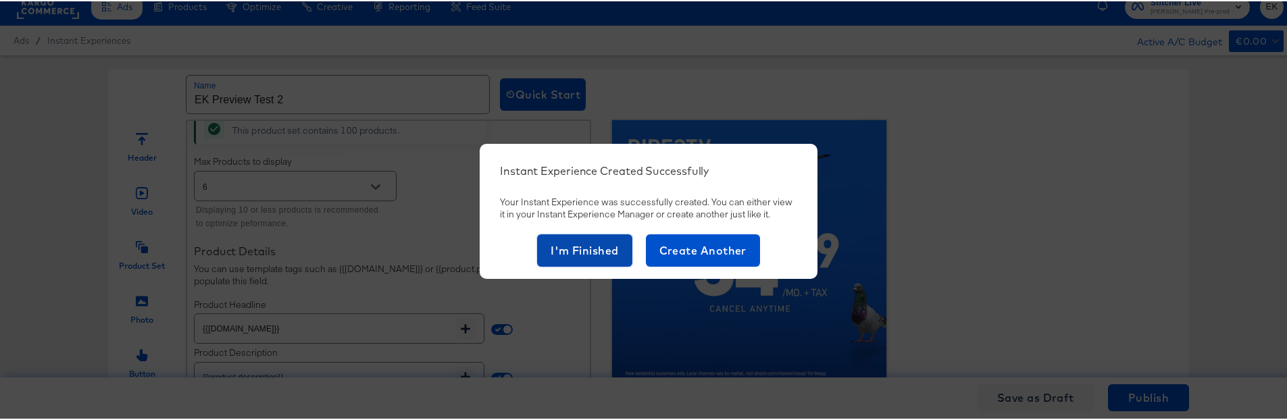
click at [587, 247] on span "I'm Finished" at bounding box center [585, 249] width 68 height 19
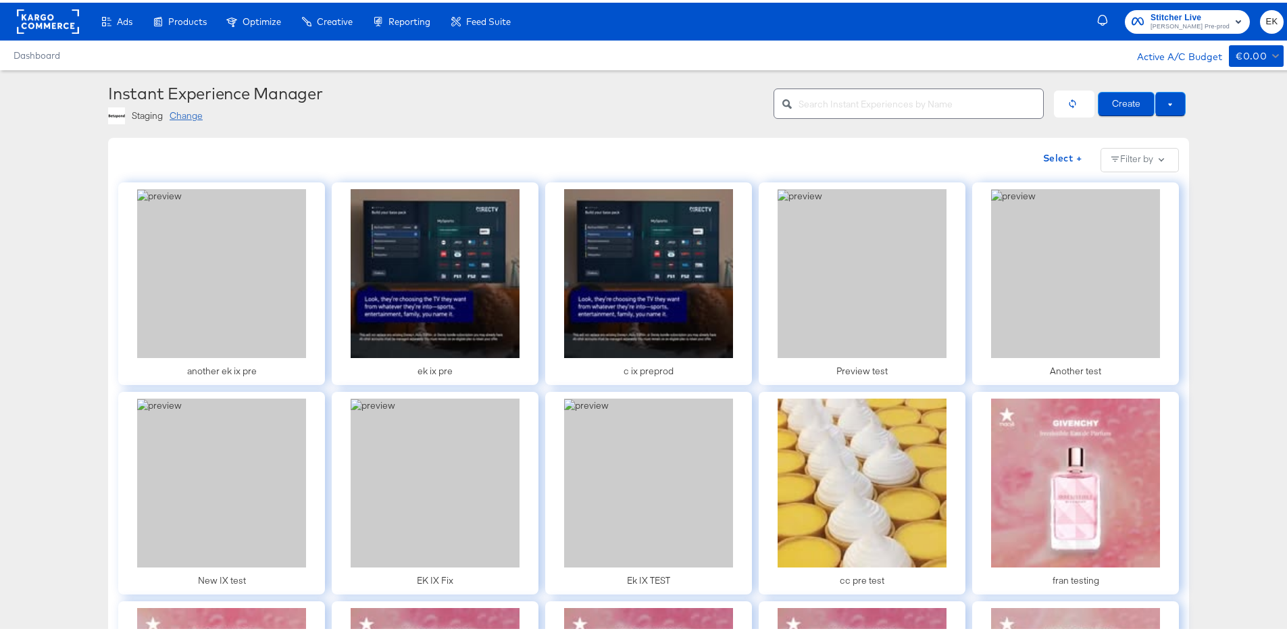
click at [1112, 100] on button "Create" at bounding box center [1126, 101] width 57 height 24
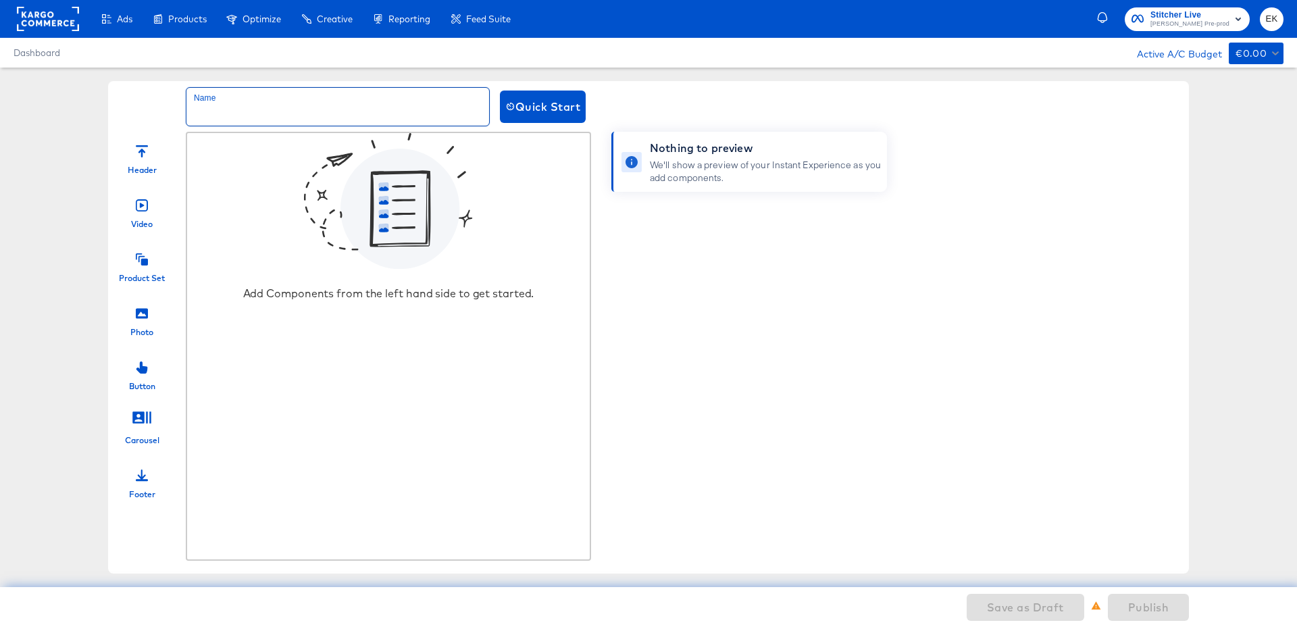
click at [280, 97] on input "text" at bounding box center [337, 107] width 303 height 38
type input "EK Preview Test 1Pre"
click at [142, 316] on icon at bounding box center [142, 313] width 12 height 12
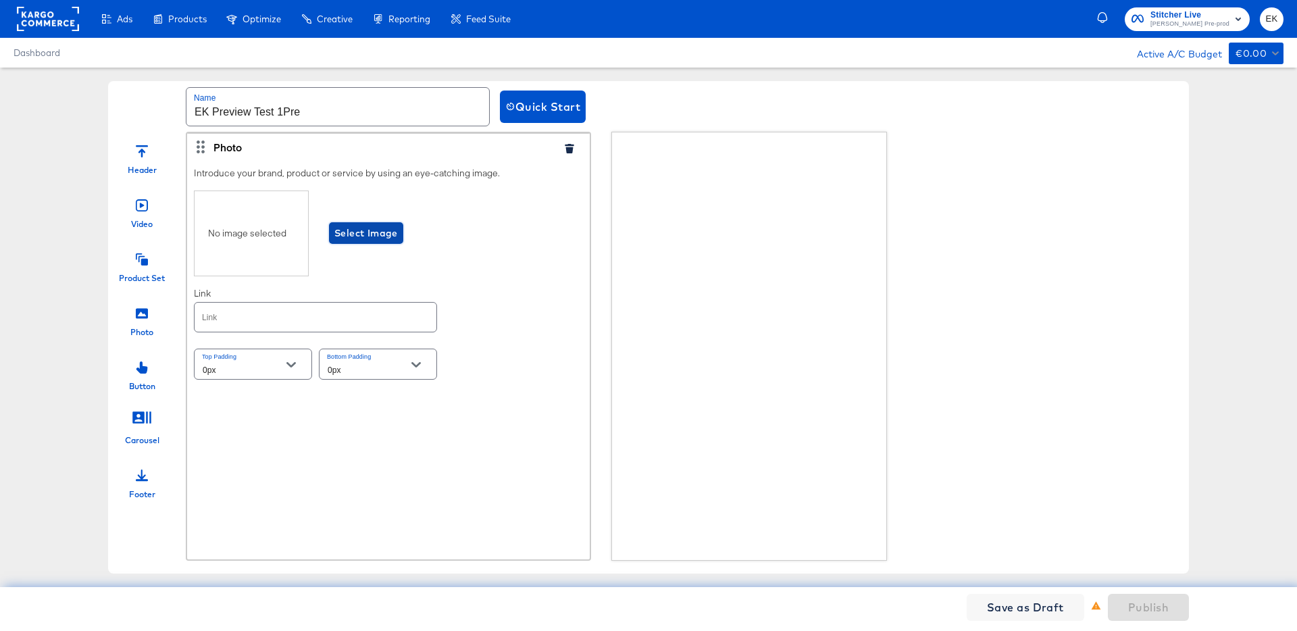
click at [365, 232] on span "Select Image" at bounding box center [366, 233] width 64 height 17
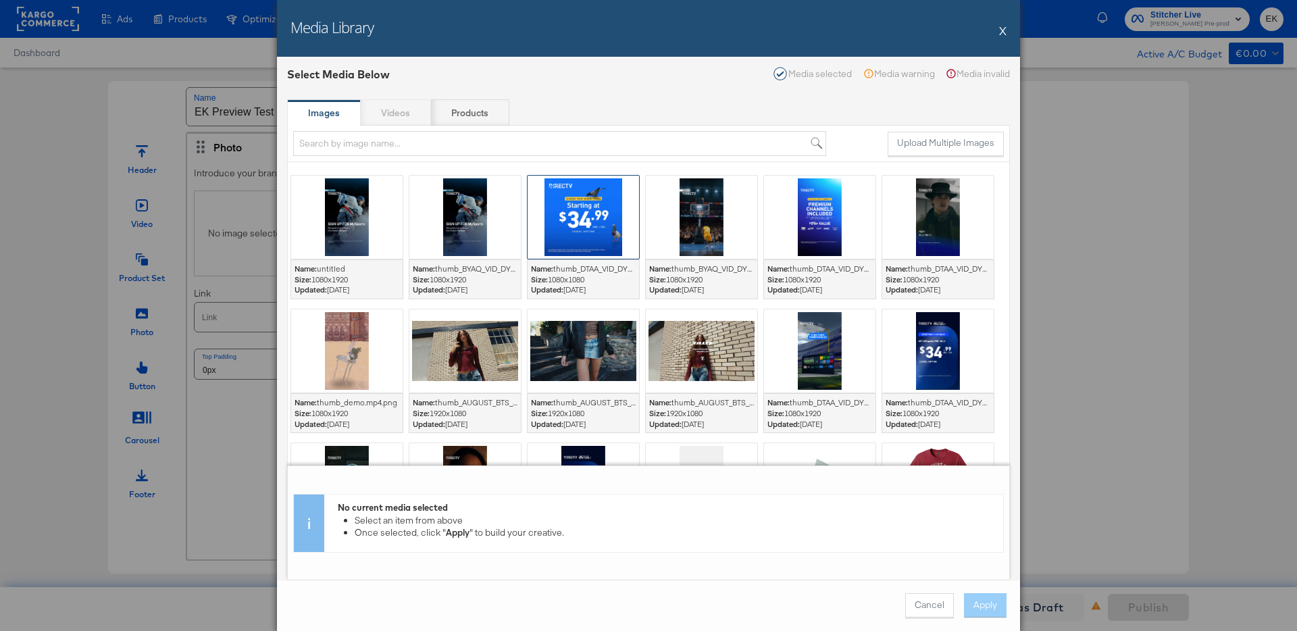
click at [584, 226] on div at bounding box center [583, 217] width 111 height 83
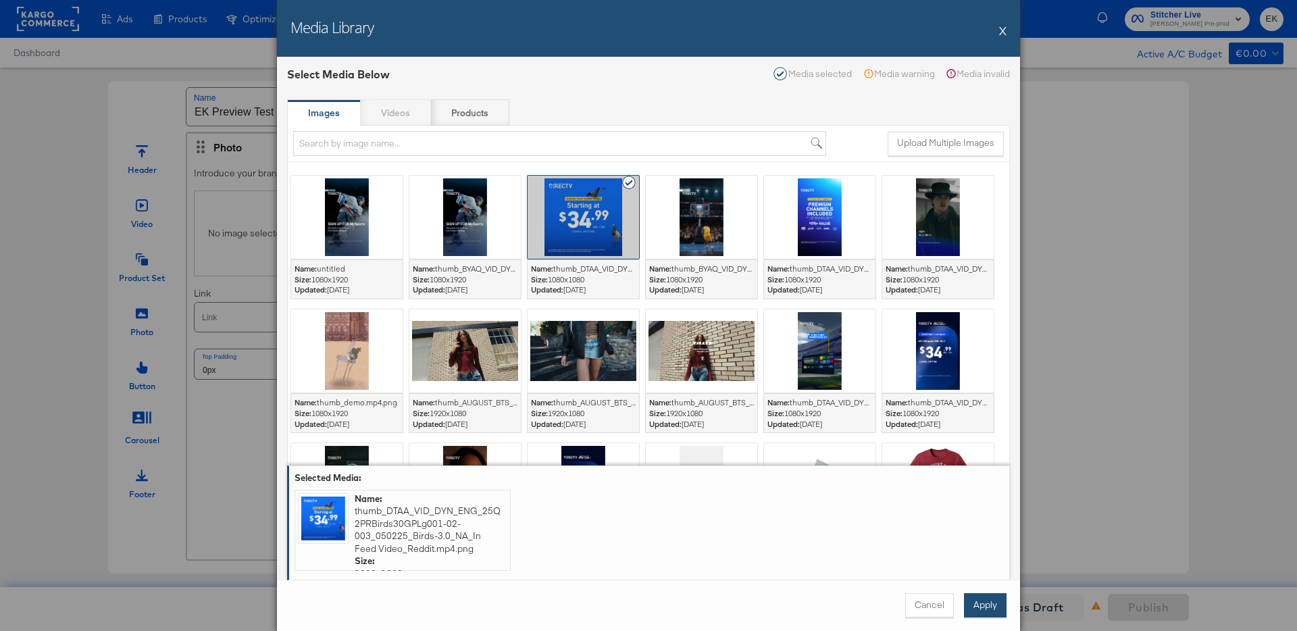
click at [982, 599] on button "Apply" at bounding box center [985, 605] width 43 height 24
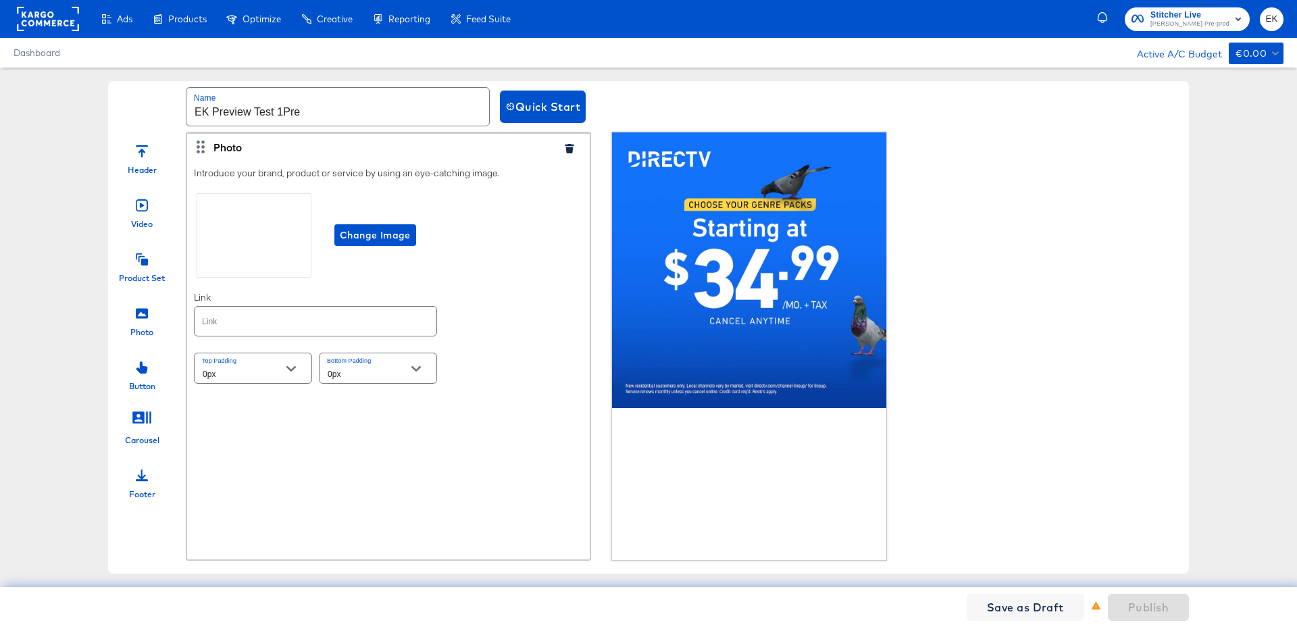
click at [240, 326] on input "text" at bounding box center [316, 321] width 242 height 29
type input "http://www.kargo.com"
click at [137, 266] on div at bounding box center [142, 257] width 12 height 29
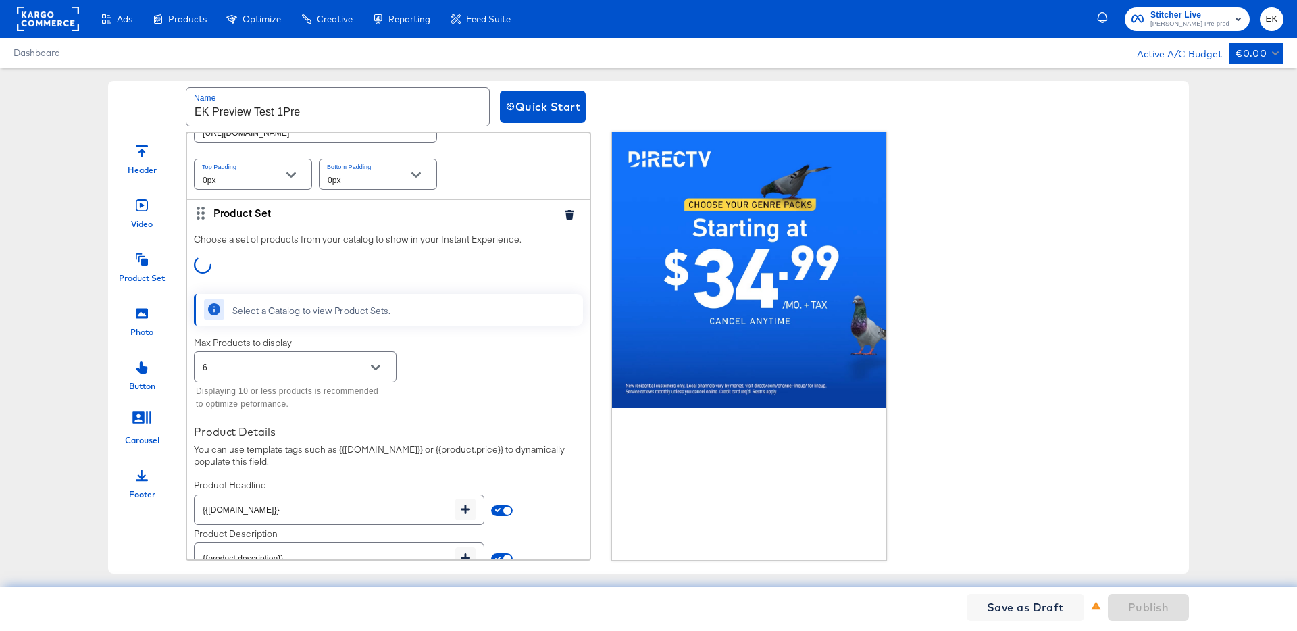
scroll to position [220, 0]
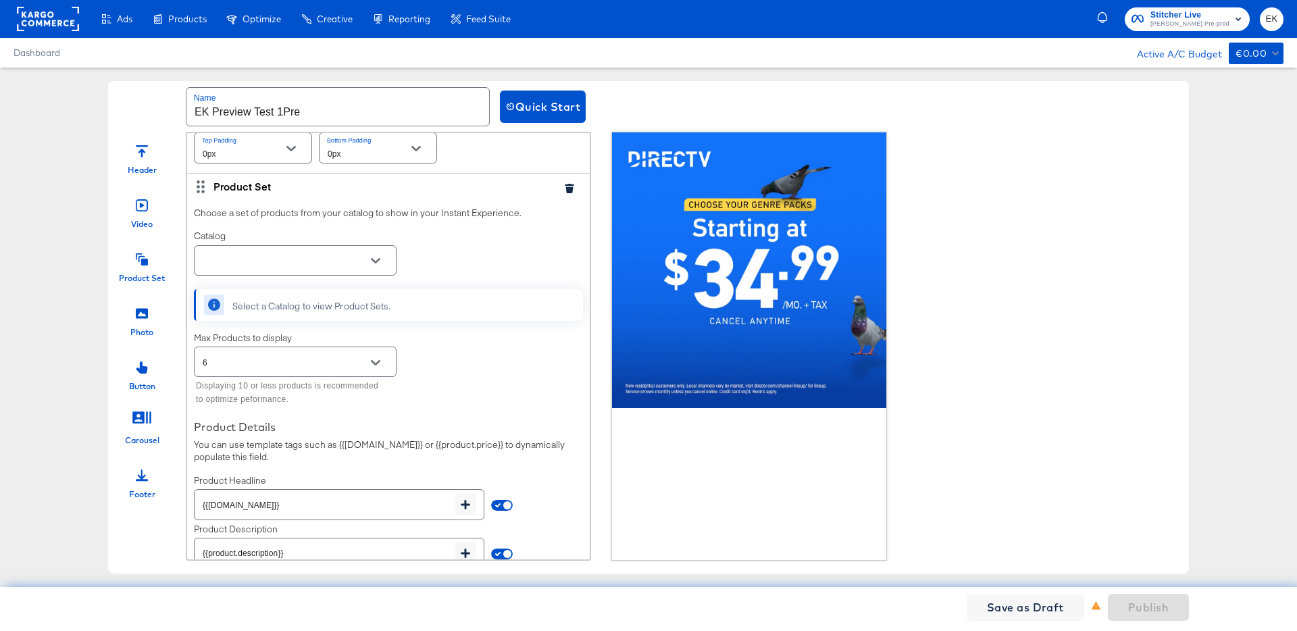
click at [374, 258] on icon "Open" at bounding box center [375, 260] width 9 height 9
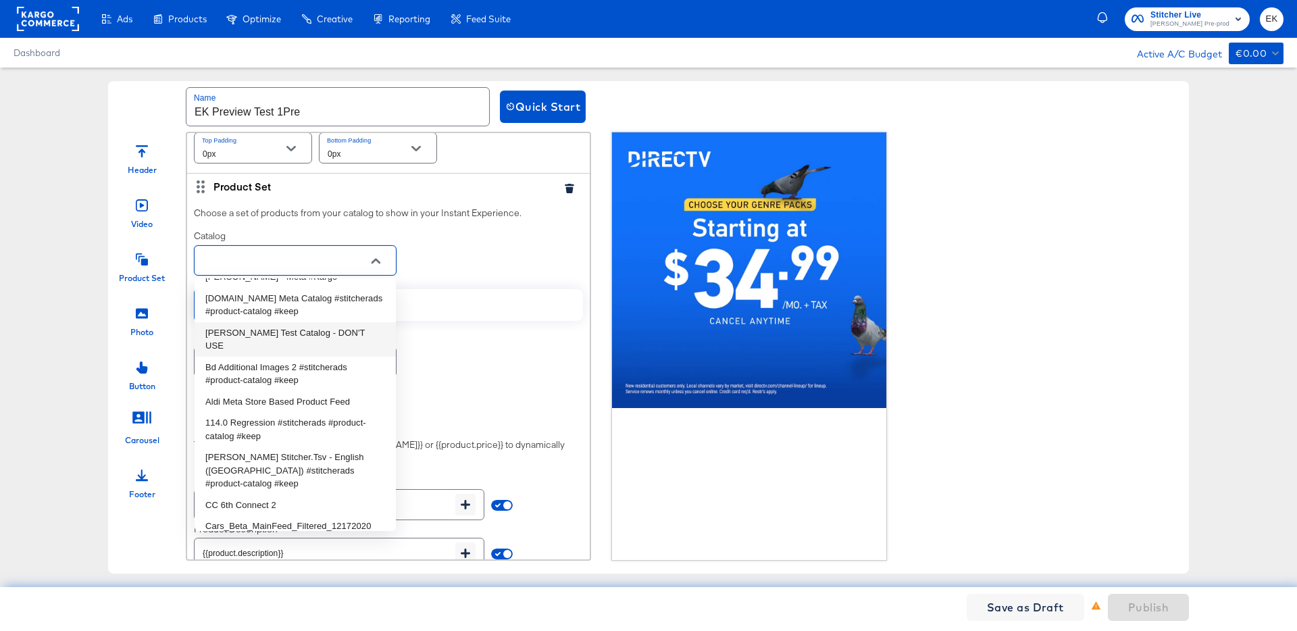
scroll to position [390, 0]
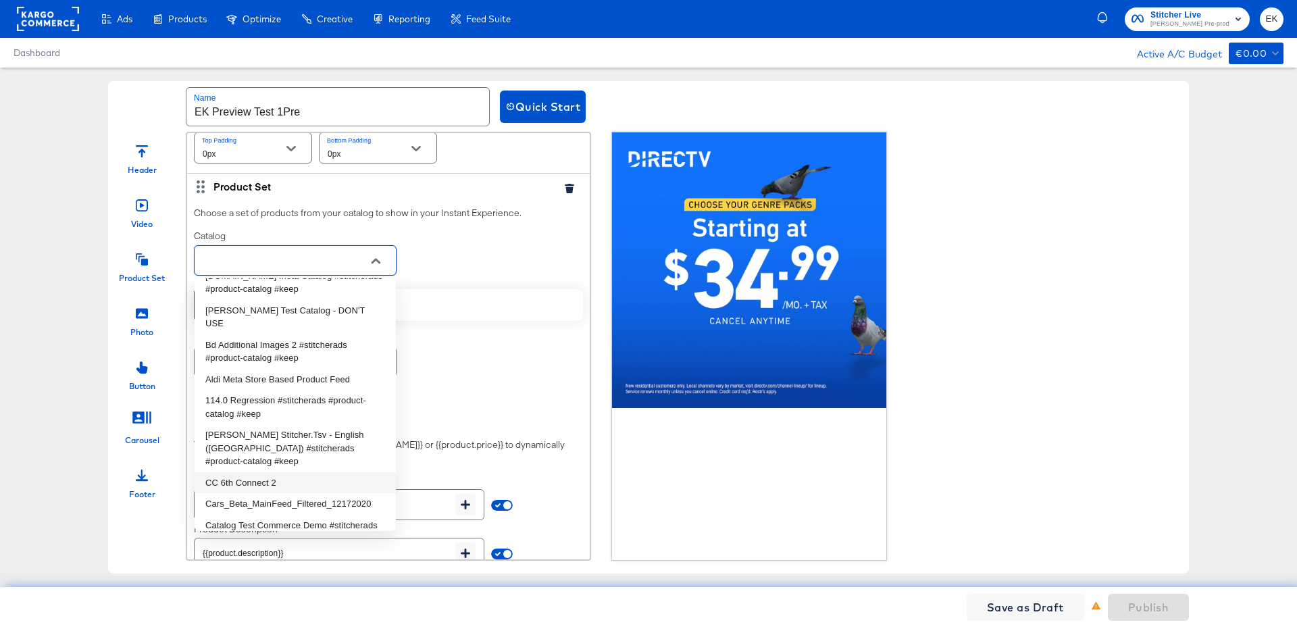
click at [238, 472] on li "CC 6th Connect 2" at bounding box center [295, 483] width 201 height 22
type input "CC 6th Connect 2"
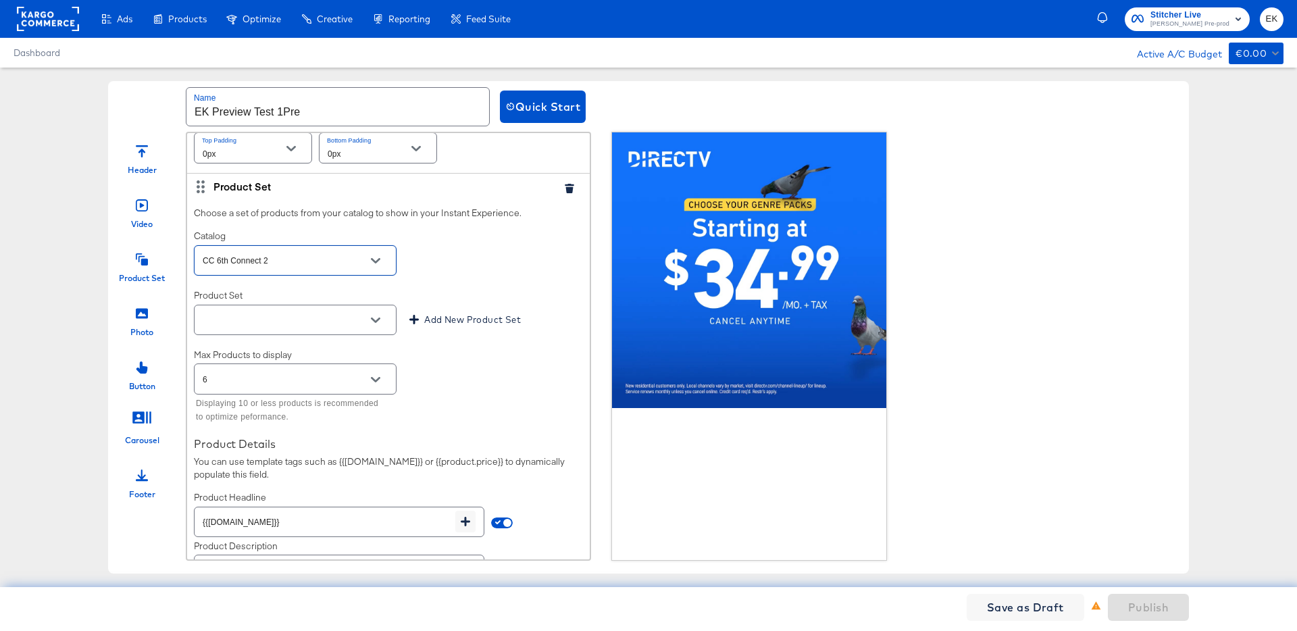
click at [384, 320] on button "Open" at bounding box center [375, 320] width 20 height 20
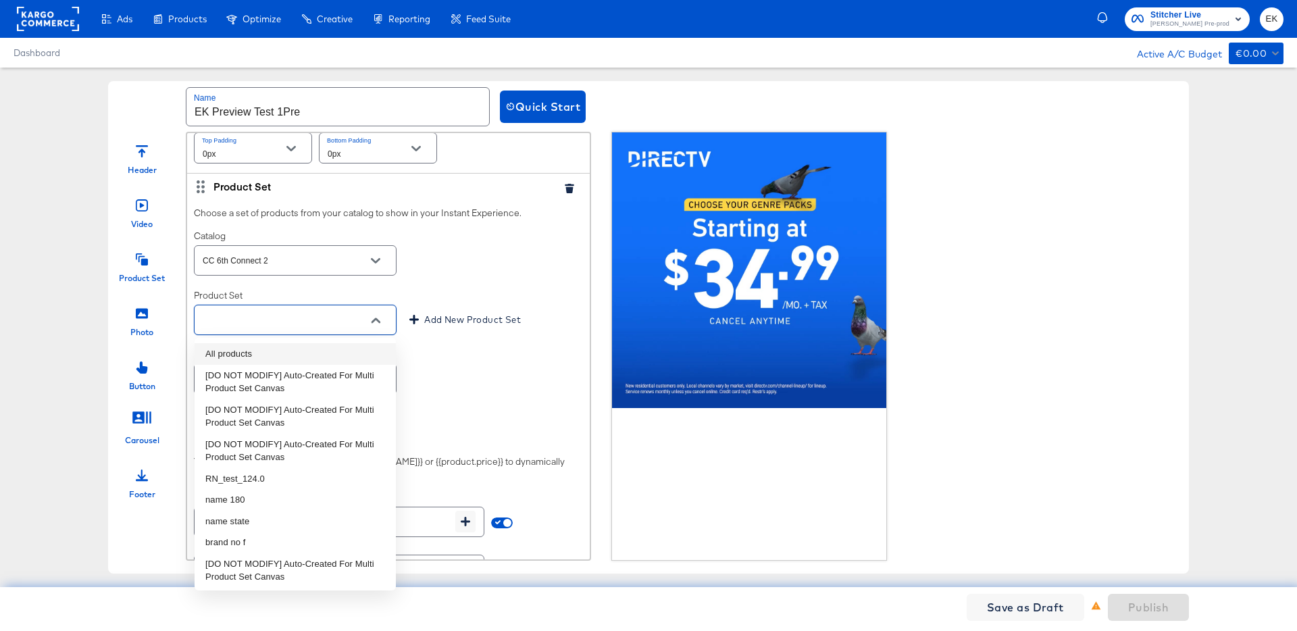
click at [228, 353] on li "All products" at bounding box center [295, 354] width 201 height 22
type input "All products"
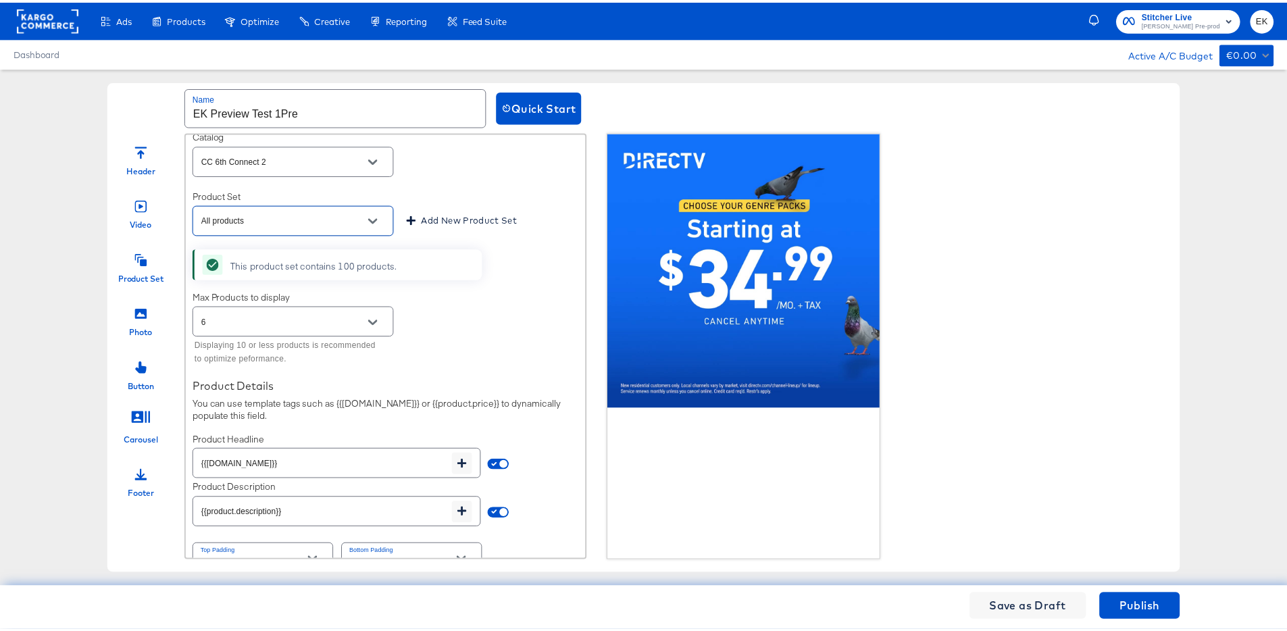
scroll to position [345, 0]
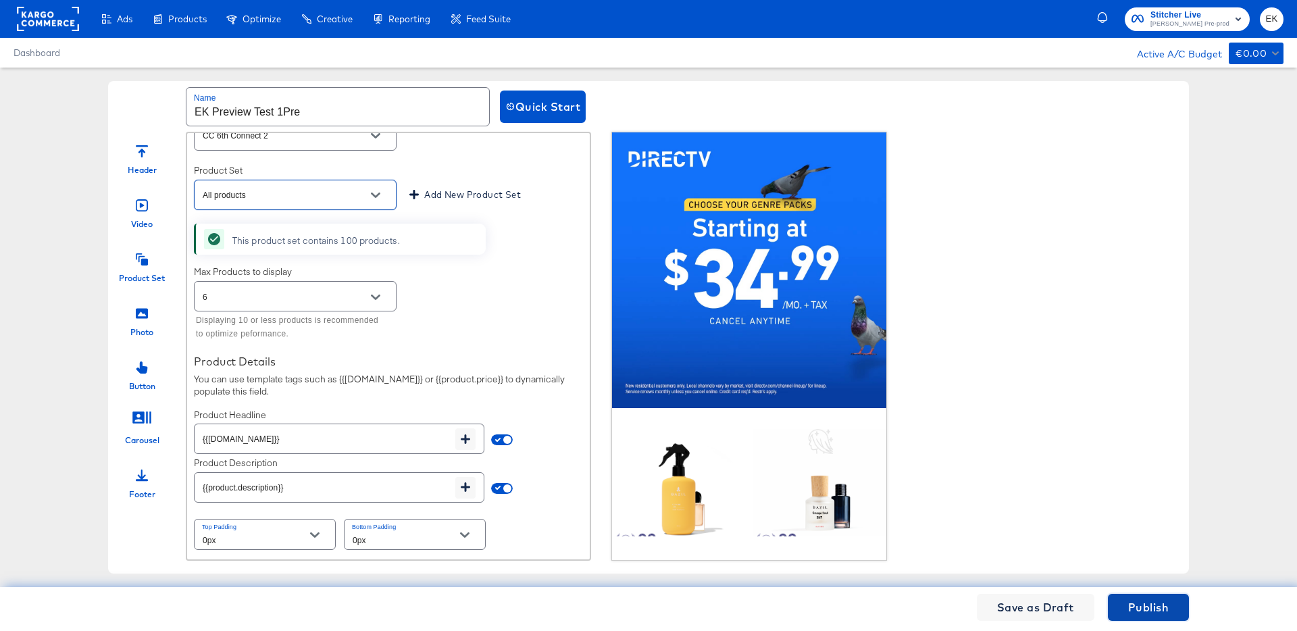
click at [1147, 601] on span "Publish" at bounding box center [1148, 607] width 41 height 19
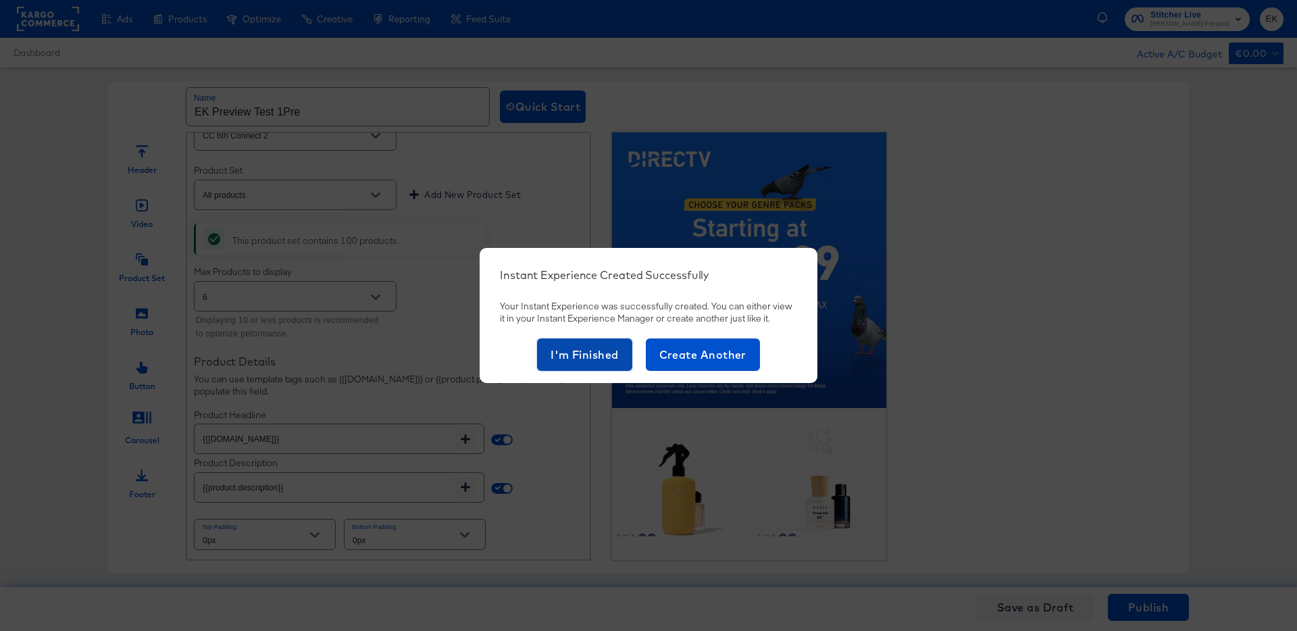
click at [584, 361] on span "I'm Finished" at bounding box center [585, 354] width 68 height 19
